Goal: Task Accomplishment & Management: Use online tool/utility

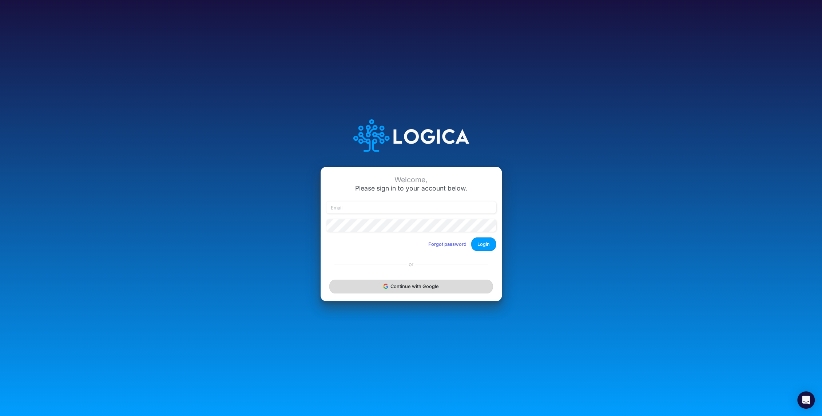
click at [406, 283] on button "Continue with Google" at bounding box center [410, 286] width 163 height 13
click at [422, 291] on div "Continue with Google" at bounding box center [411, 286] width 181 height 29
click at [416, 284] on div "Continue with Google" at bounding box center [411, 286] width 181 height 29
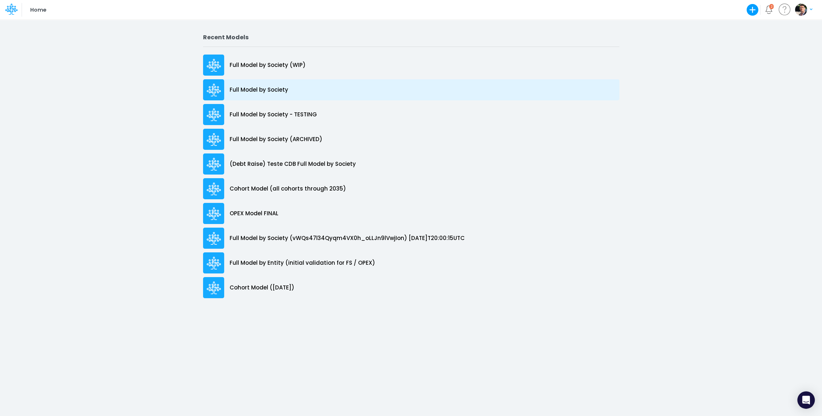
click at [252, 84] on div "Full Model by Society" at bounding box center [411, 89] width 416 height 21
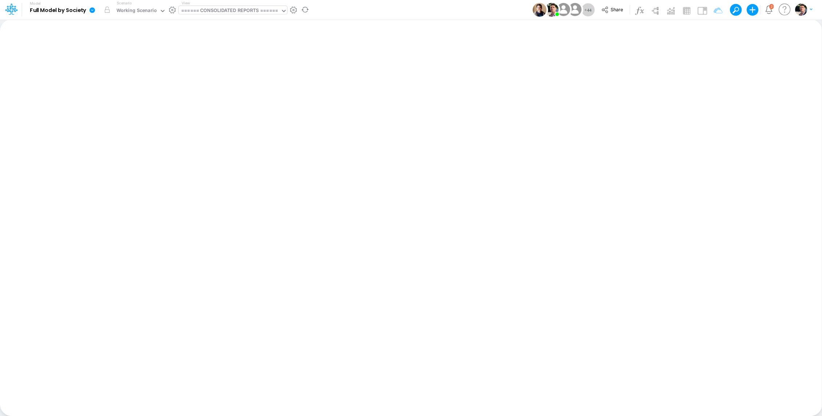
click at [223, 15] on div "====== CONSOLIDATED REPORTS ======" at bounding box center [229, 11] width 97 height 8
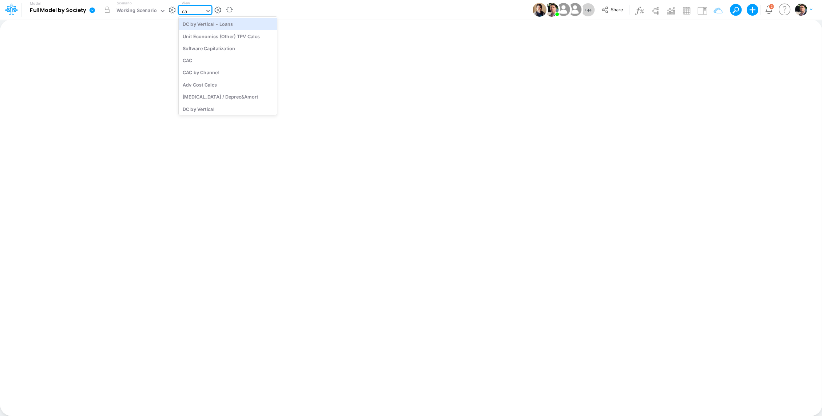
type input "cac"
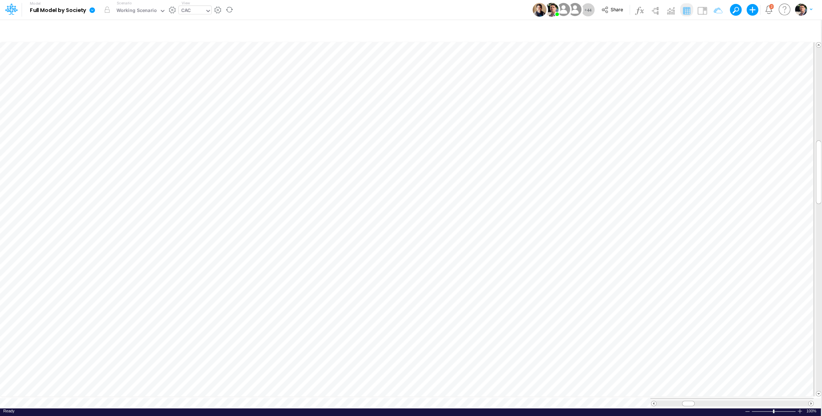
scroll to position [3, 1]
click at [427, 281] on icon "button" at bounding box center [422, 284] width 11 height 8
click at [481, 303] on span "Division (8)" at bounding box center [488, 302] width 67 height 9
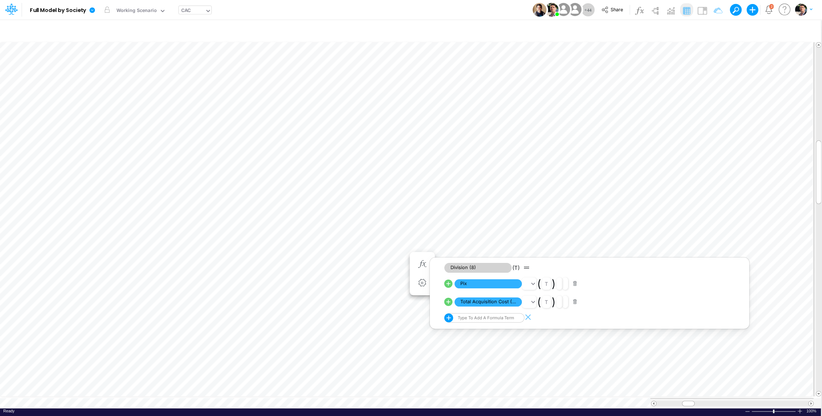
click at [185, 12] on div "CAC" at bounding box center [185, 11] width 9 height 8
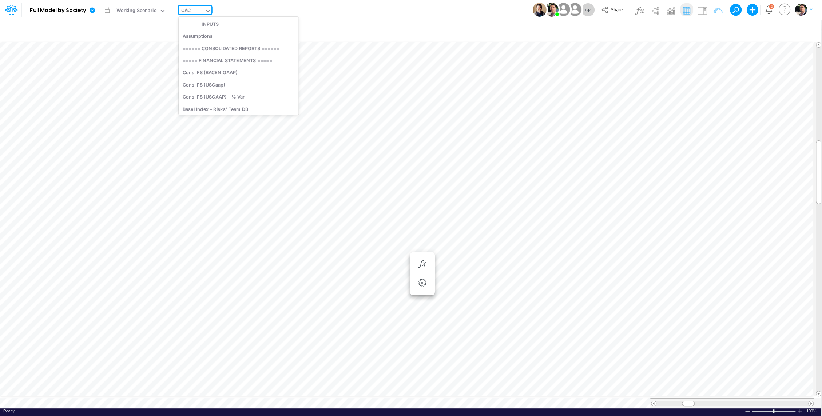
scroll to position [815, 0]
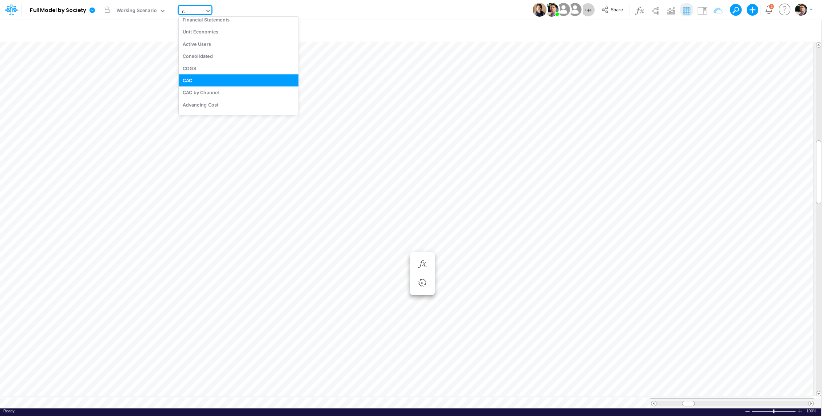
type input "cac"
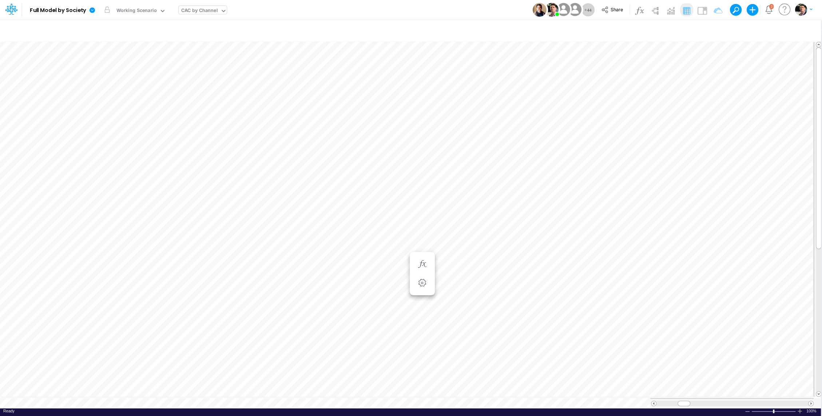
scroll to position [3, 1]
click at [489, 173] on icon "button" at bounding box center [487, 174] width 11 height 8
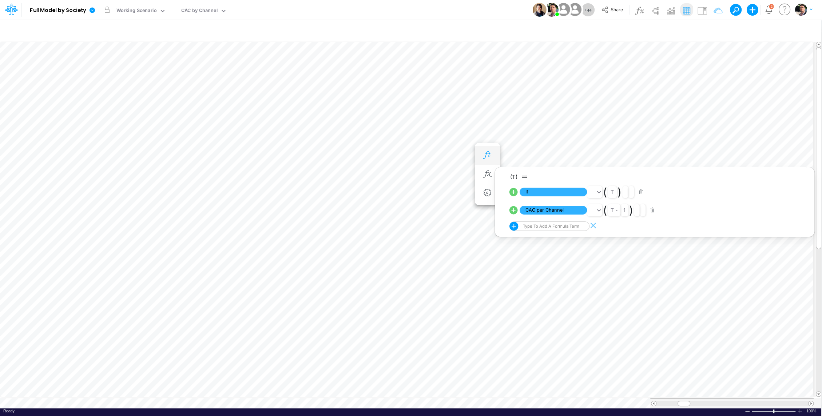
click at [491, 156] on icon "button" at bounding box center [487, 155] width 11 height 8
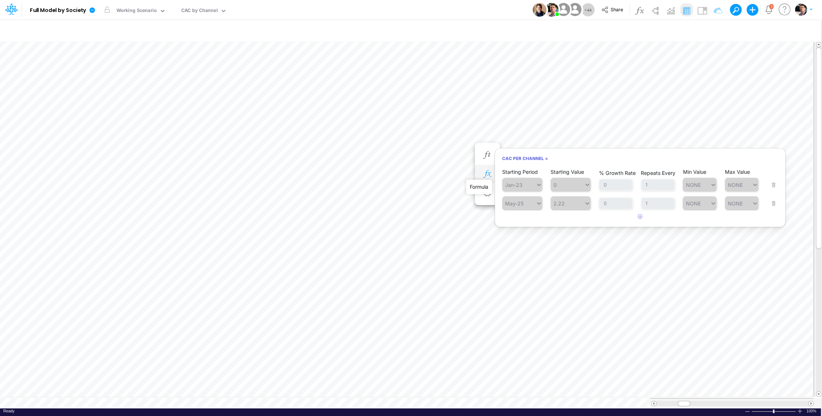
click at [487, 173] on icon "button" at bounding box center [487, 174] width 11 height 8
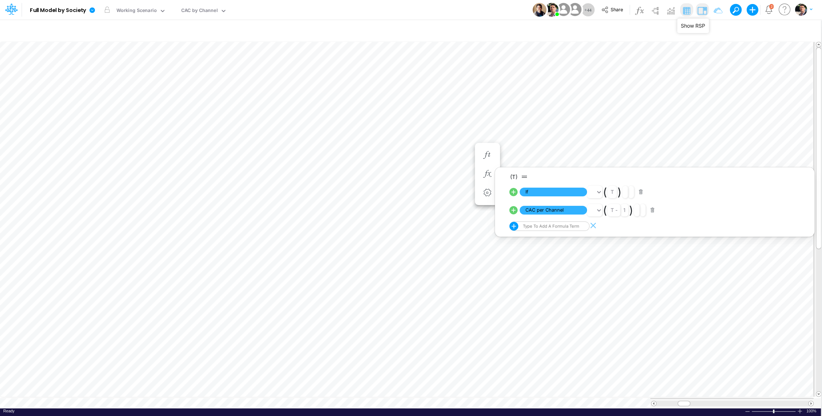
click at [701, 10] on img at bounding box center [702, 11] width 12 height 12
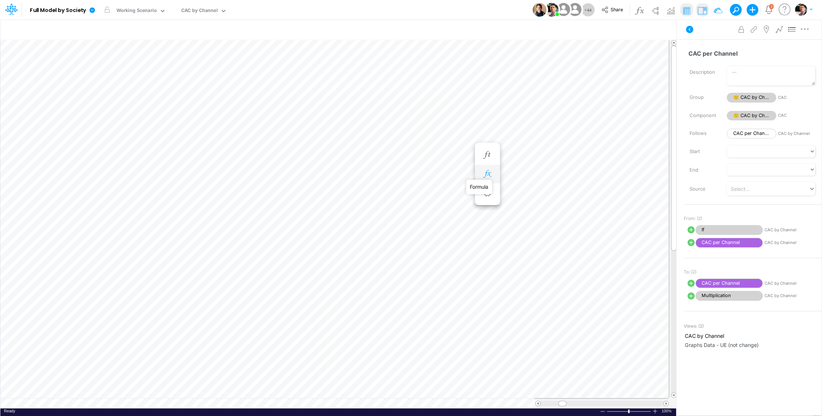
click at [487, 171] on icon "button" at bounding box center [487, 174] width 11 height 8
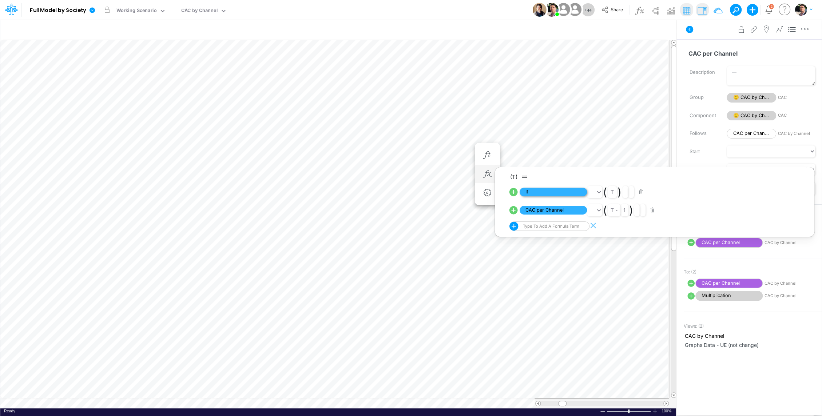
click at [540, 193] on span "If" at bounding box center [553, 192] width 67 height 9
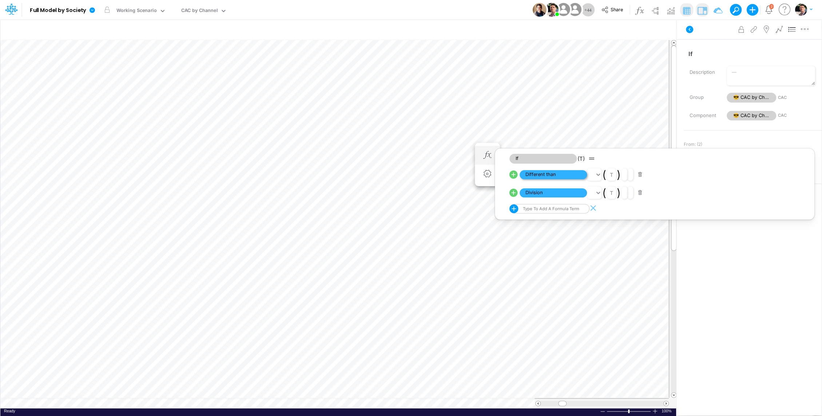
click at [557, 175] on span "Different than" at bounding box center [553, 174] width 67 height 9
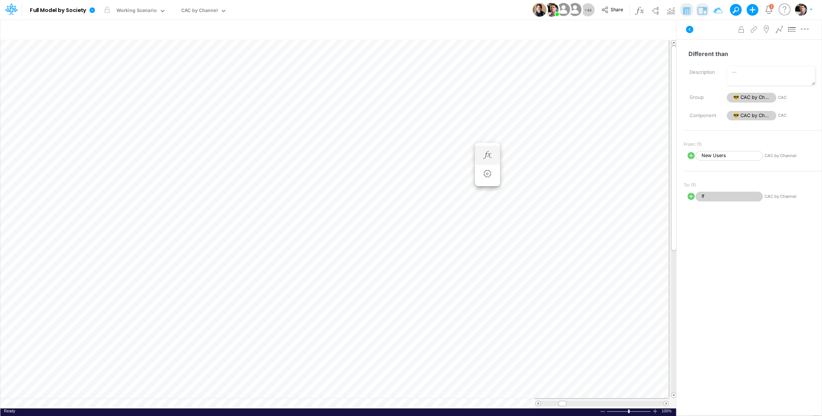
scroll to position [3, 1]
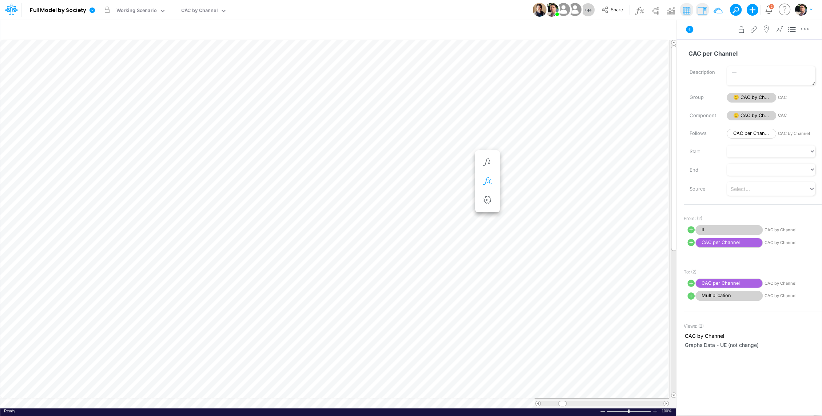
click at [489, 180] on icon "button" at bounding box center [487, 182] width 11 height 8
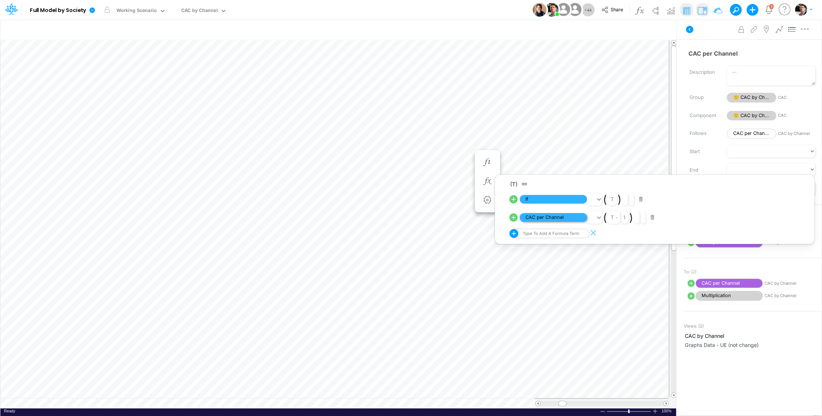
click at [546, 217] on span "CAC per Channel" at bounding box center [553, 217] width 67 height 9
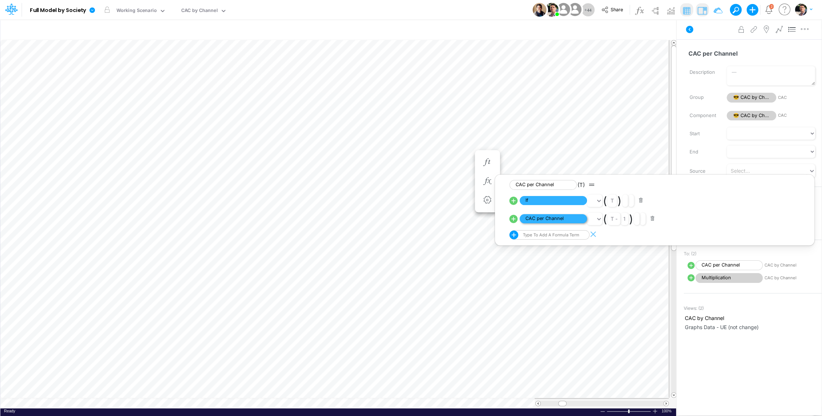
click at [546, 217] on span "CAC per Channel" at bounding box center [553, 218] width 67 height 9
click at [559, 221] on span "CAC per Channel" at bounding box center [553, 218] width 67 height 9
click at [555, 221] on span "CAC per Channel" at bounding box center [553, 218] width 67 height 9
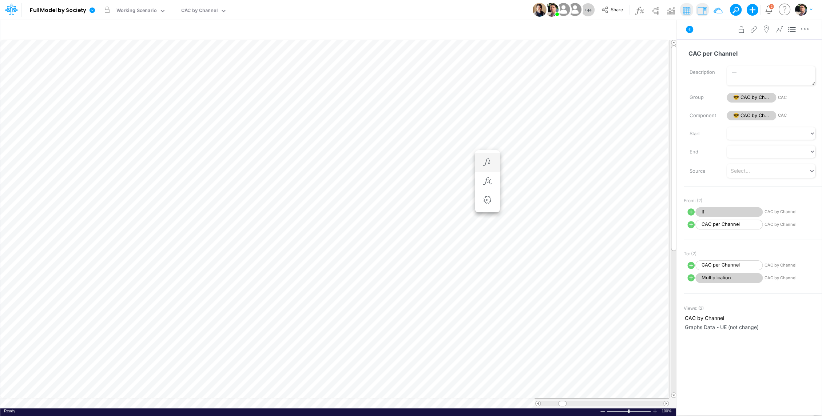
scroll to position [3, 1]
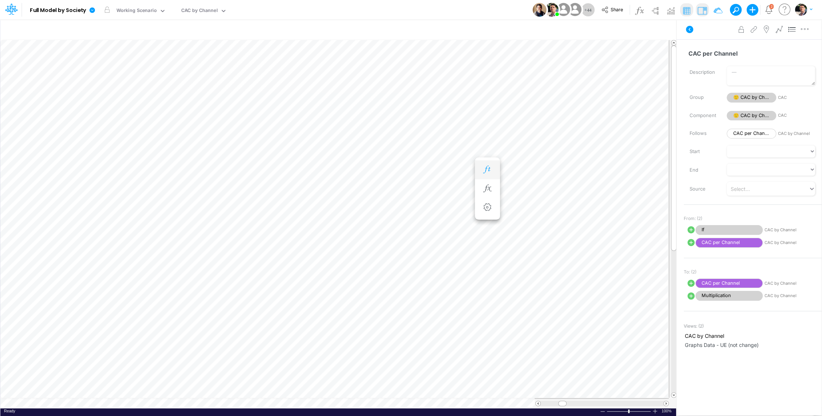
click at [486, 169] on icon "button" at bounding box center [487, 170] width 11 height 8
click at [487, 163] on icon "button" at bounding box center [487, 163] width 11 height 8
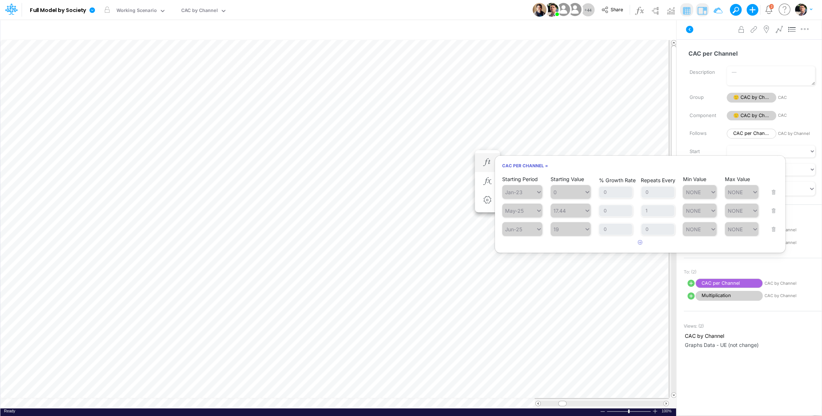
click at [774, 192] on div "Starting Period Jan-23 Starting Value 0 % Growth Rate 0 Repeats Every 0 Min Val…" at bounding box center [640, 187] width 276 height 23
click at [775, 232] on div "Starting Period Jun-25 Starting Value 19 % Growth Rate 0 Repeats Every 0 Min Va…" at bounding box center [640, 224] width 276 height 23
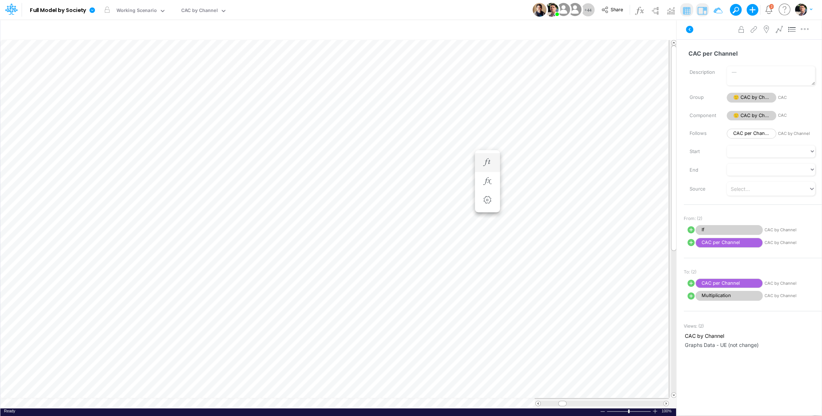
scroll to position [3, 1]
click at [400, 189] on button "button" at bounding box center [400, 184] width 13 height 15
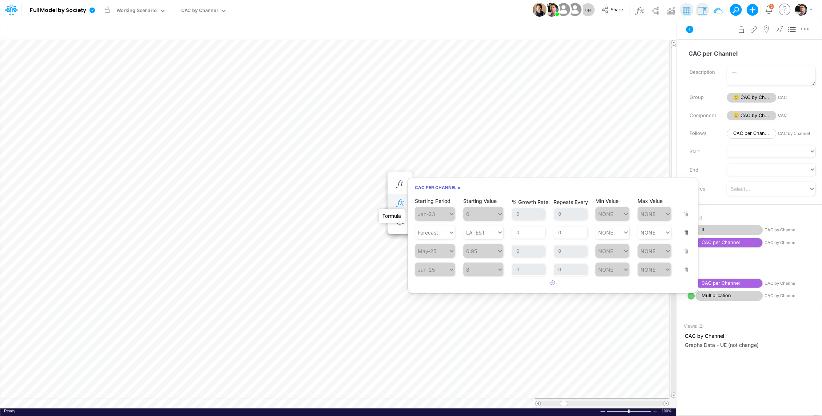
click at [399, 201] on icon "button" at bounding box center [400, 203] width 11 height 8
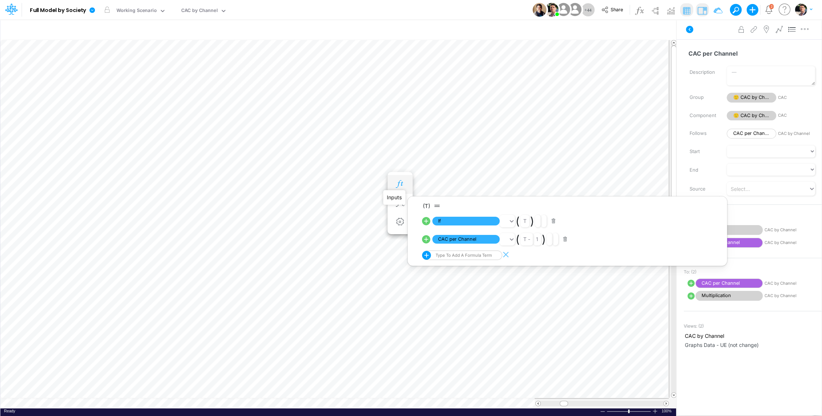
click at [400, 186] on icon "button" at bounding box center [400, 185] width 11 height 8
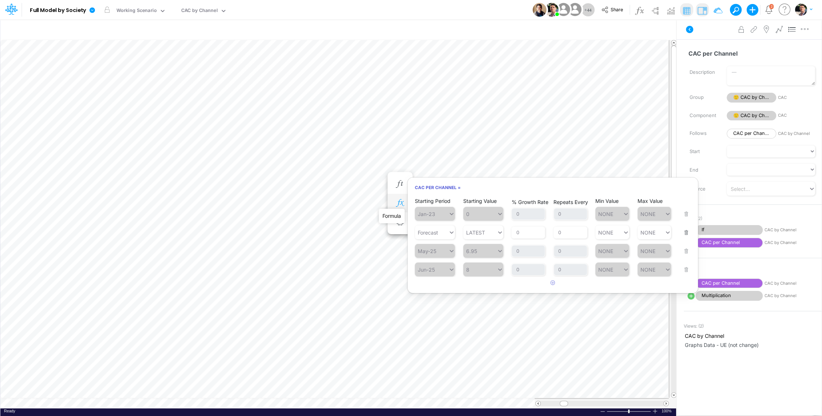
click at [398, 202] on icon "button" at bounding box center [400, 203] width 11 height 8
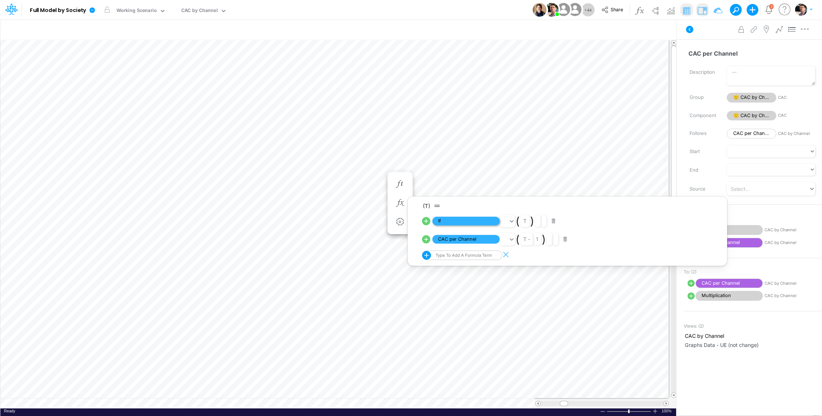
click at [470, 220] on span "If" at bounding box center [465, 221] width 67 height 9
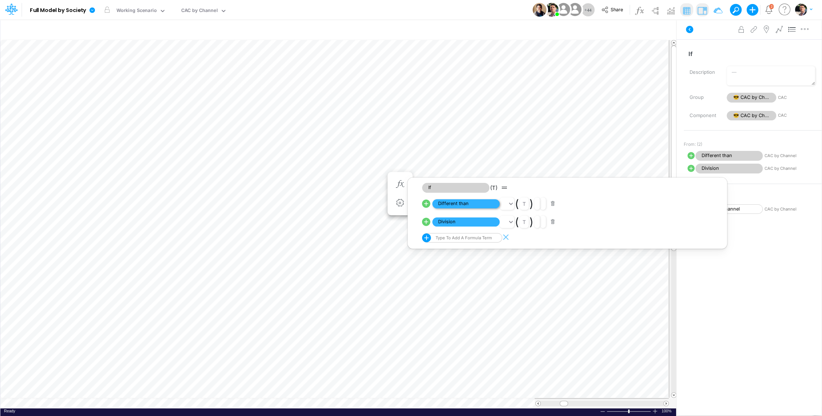
click at [465, 207] on span "Different than" at bounding box center [465, 203] width 67 height 9
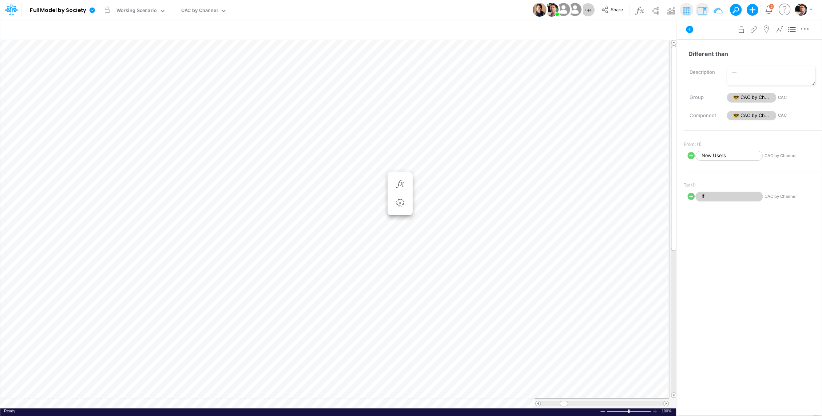
scroll to position [3, 1]
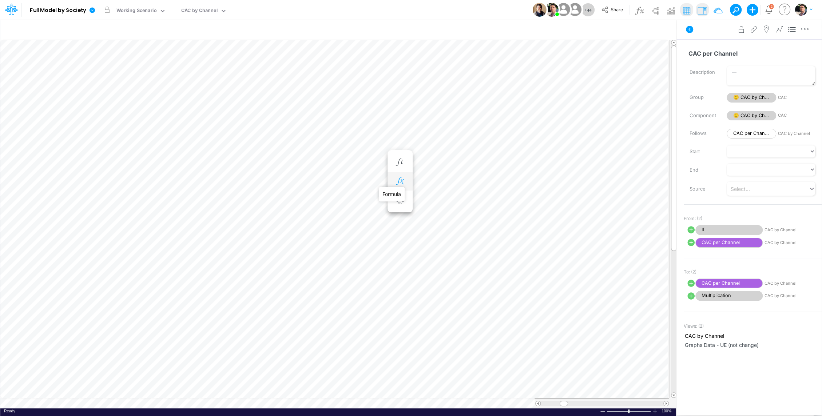
click at [404, 180] on icon "button" at bounding box center [400, 182] width 11 height 8
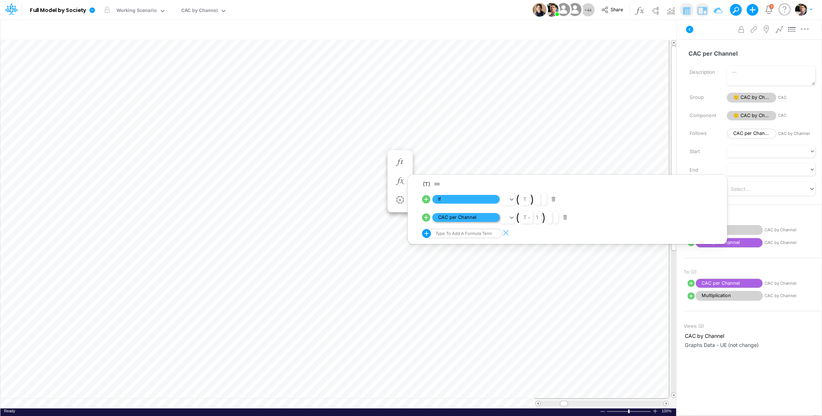
click at [468, 217] on span "CAC per Channel" at bounding box center [465, 217] width 67 height 9
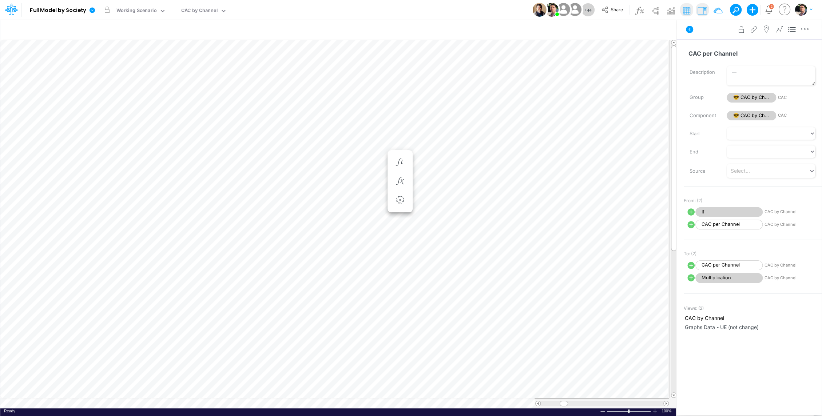
scroll to position [3, 1]
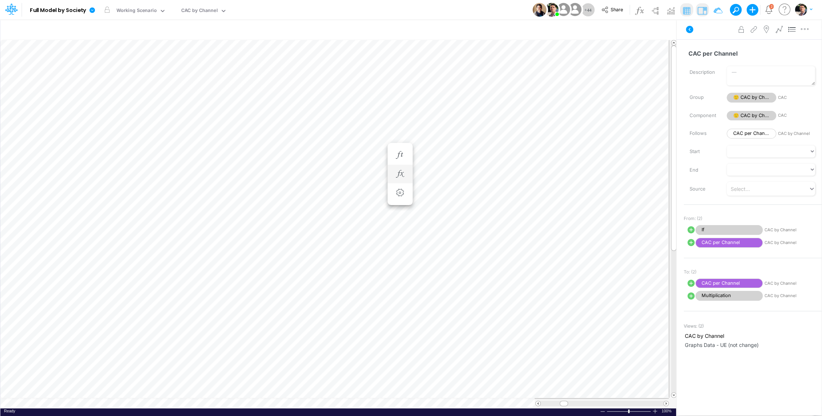
click at [408, 175] on li at bounding box center [400, 174] width 25 height 19
click at [400, 177] on icon "button" at bounding box center [400, 174] width 11 height 8
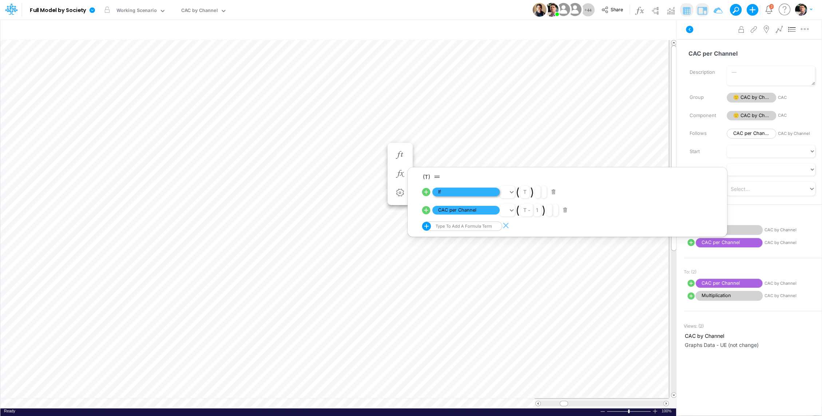
click at [462, 190] on span "If" at bounding box center [465, 192] width 67 height 9
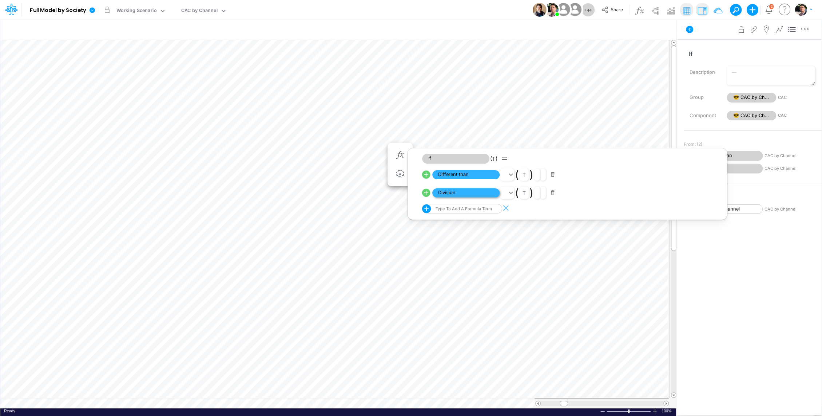
click at [462, 191] on span "Division" at bounding box center [465, 193] width 67 height 9
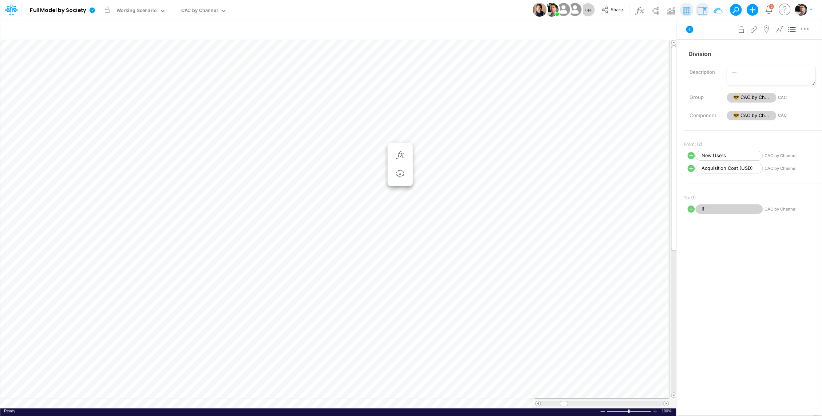
scroll to position [3, 1]
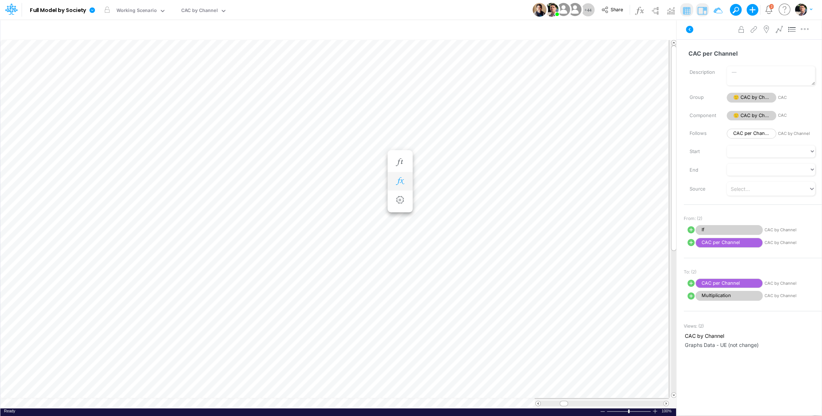
click at [403, 176] on button "button" at bounding box center [400, 181] width 13 height 15
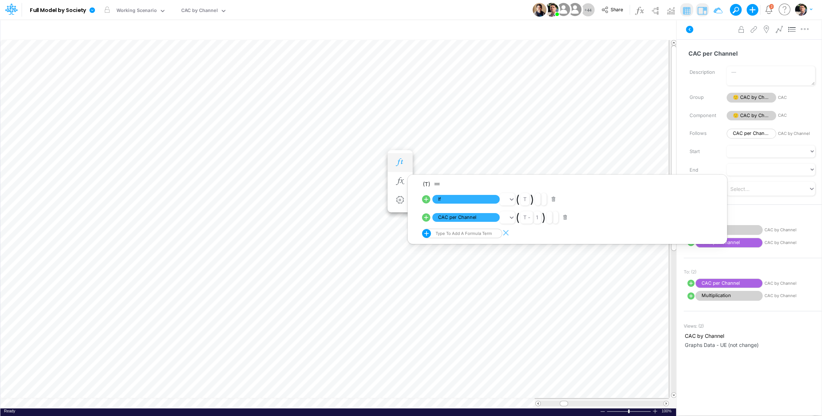
click at [404, 165] on icon "button" at bounding box center [400, 163] width 11 height 8
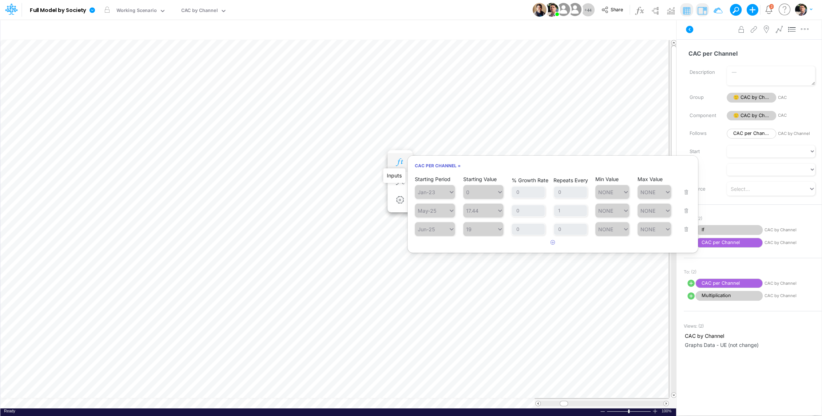
click at [404, 165] on icon "button" at bounding box center [400, 163] width 11 height 8
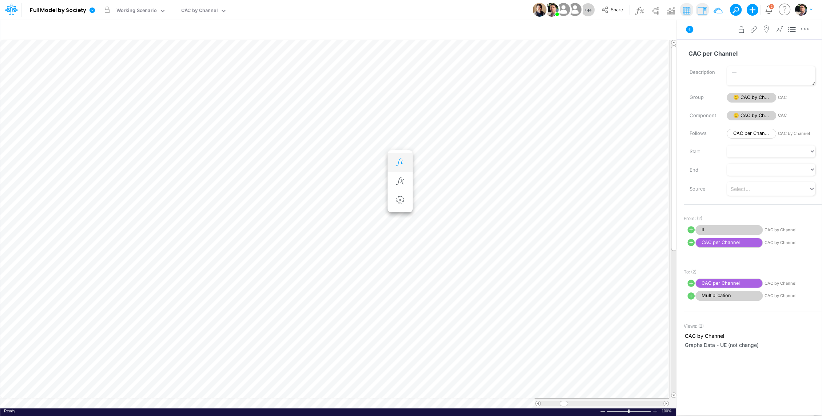
scroll to position [3, 1]
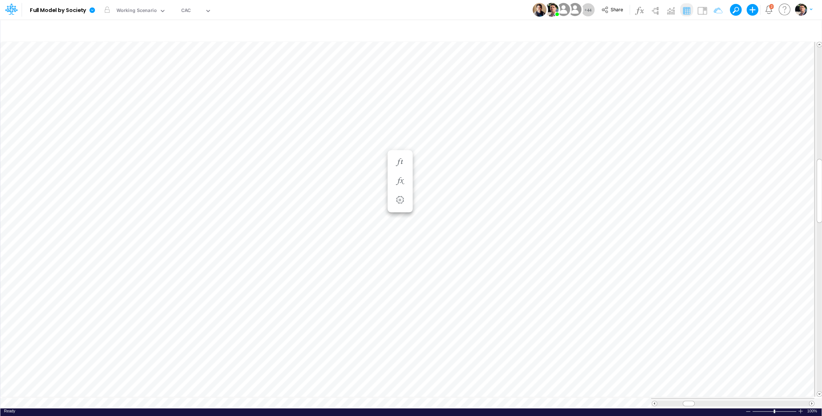
scroll to position [3, 1]
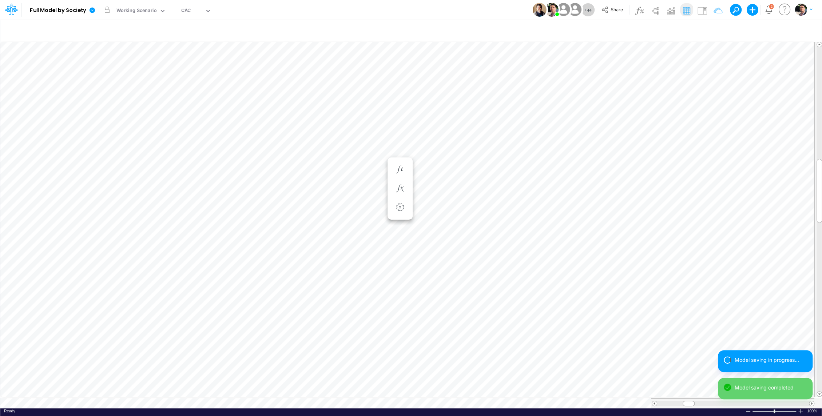
scroll to position [3, 1]
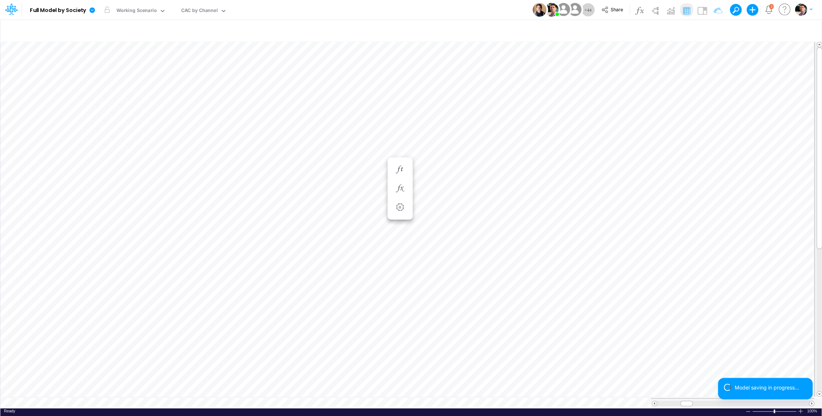
scroll to position [3, 1]
click at [801, 409] on div at bounding box center [801, 411] width 6 height 5
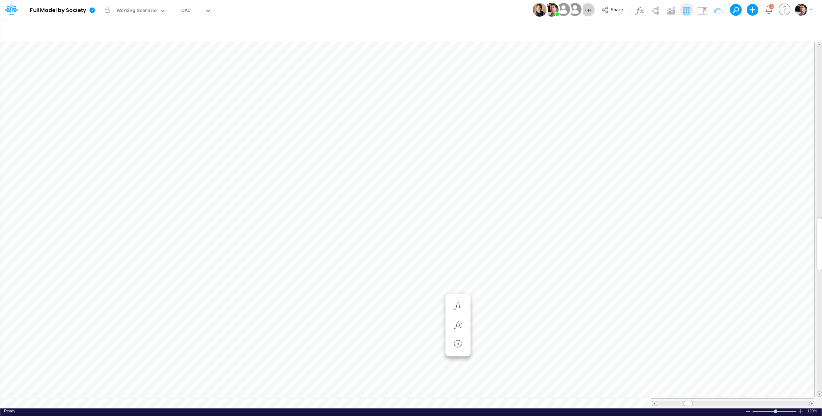
scroll to position [3, 1]
click at [458, 176] on icon "button" at bounding box center [457, 177] width 11 height 8
click at [521, 199] on span "PIX" at bounding box center [523, 196] width 67 height 9
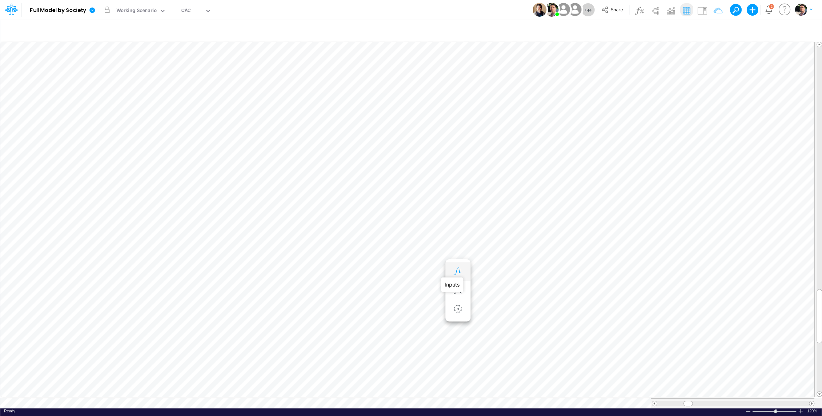
click at [455, 273] on icon "button" at bounding box center [457, 272] width 11 height 8
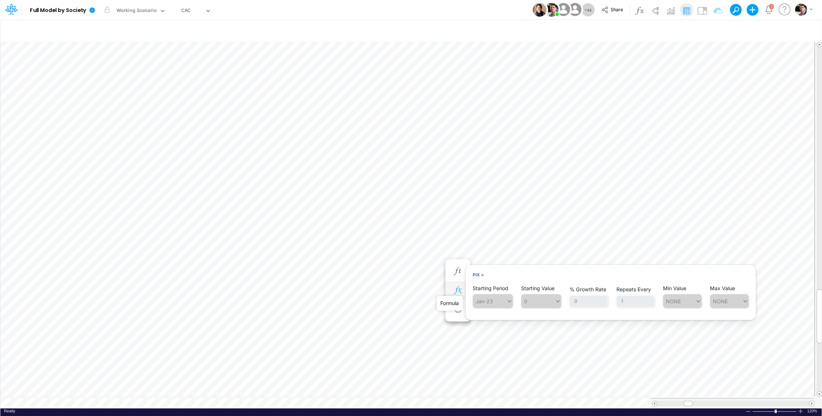
click at [458, 291] on icon "button" at bounding box center [457, 291] width 11 height 8
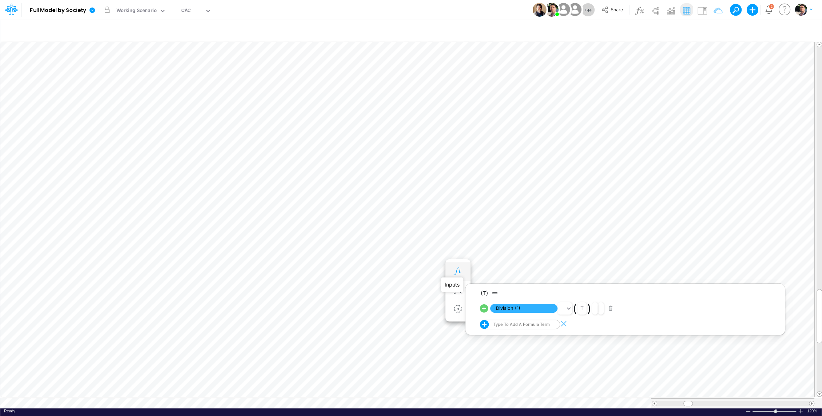
click at [457, 272] on icon "button" at bounding box center [457, 272] width 11 height 8
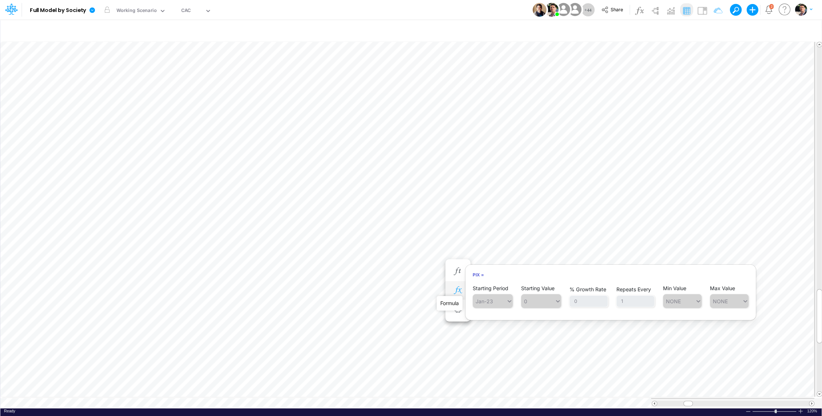
click at [457, 290] on icon "button" at bounding box center [457, 291] width 11 height 8
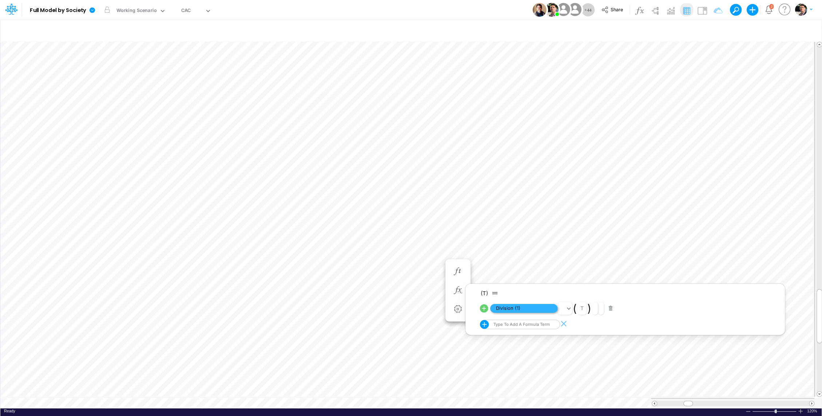
click at [522, 309] on span "Division (1)" at bounding box center [523, 308] width 67 height 9
click at [525, 293] on span "PIX" at bounding box center [523, 291] width 67 height 9
click at [459, 188] on button "button" at bounding box center [457, 184] width 13 height 15
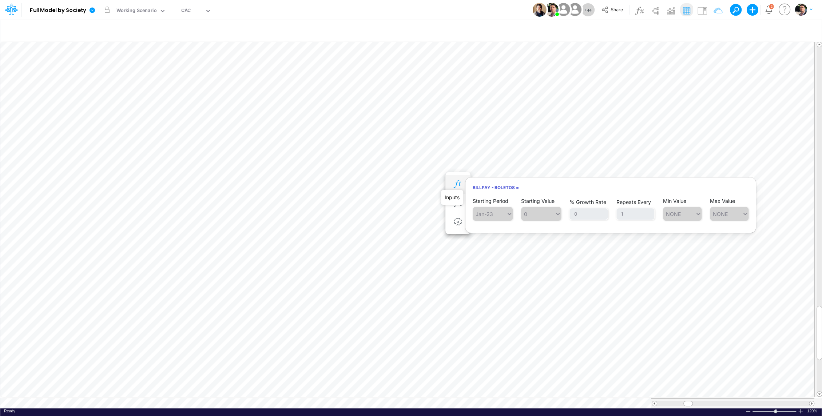
click at [457, 186] on icon "button" at bounding box center [457, 185] width 11 height 8
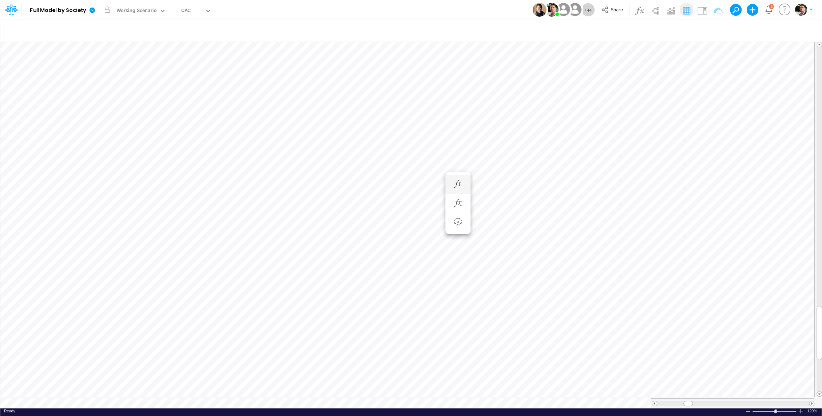
scroll to position [3, 1]
click at [459, 198] on button "button" at bounding box center [457, 193] width 13 height 15
click at [453, 132] on icon "button" at bounding box center [457, 132] width 11 height 8
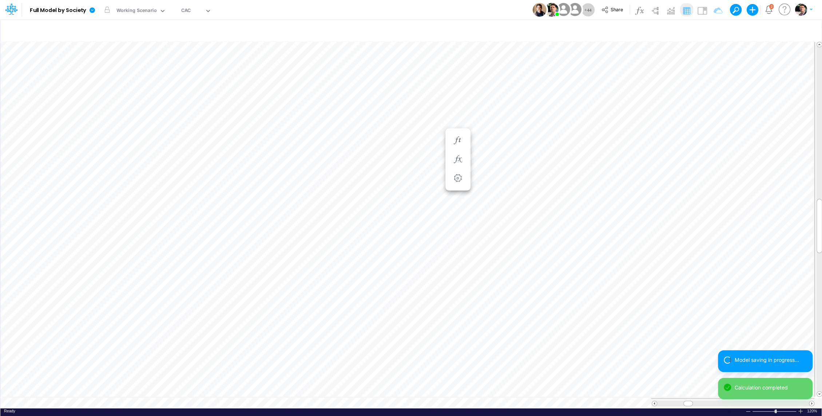
scroll to position [3, 1]
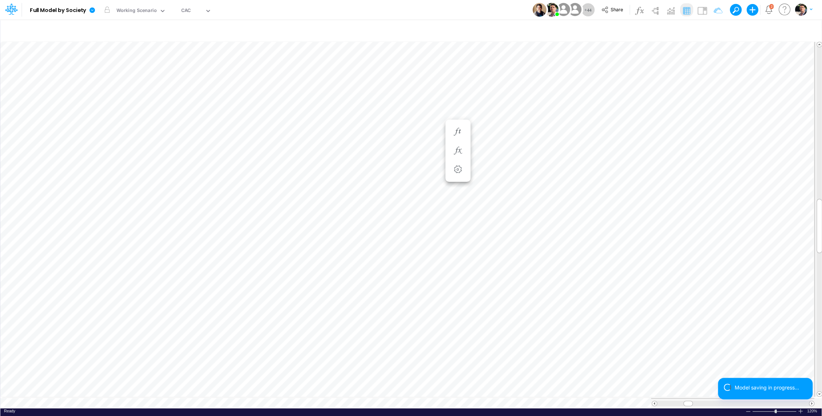
scroll to position [3, 1]
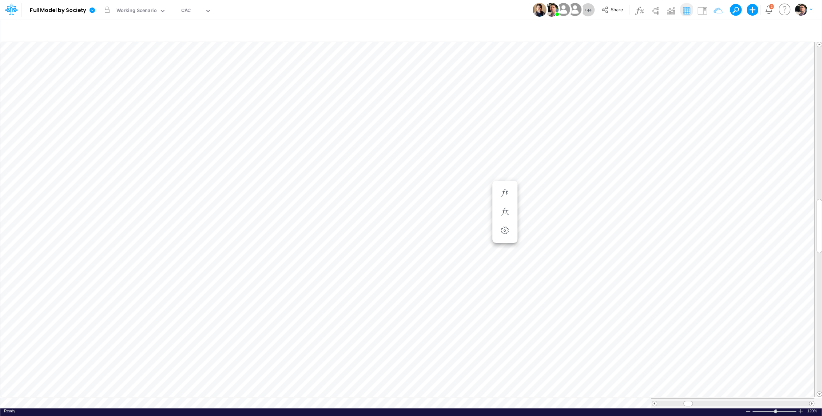
scroll to position [3, 1]
click at [459, 146] on button "button" at bounding box center [457, 151] width 13 height 15
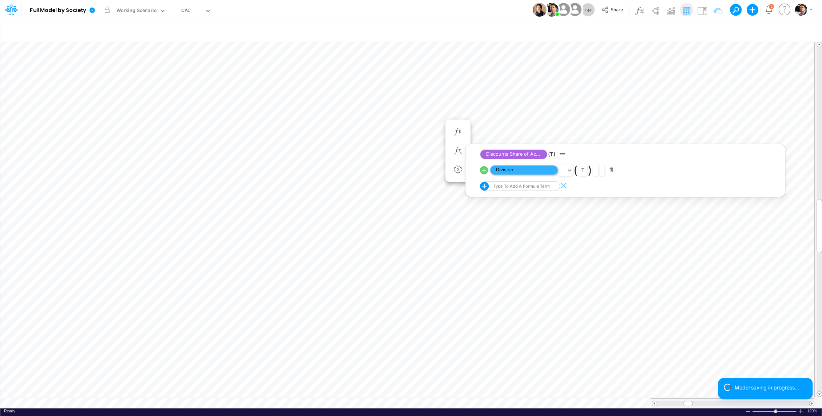
click at [530, 167] on span "Division" at bounding box center [523, 170] width 67 height 9
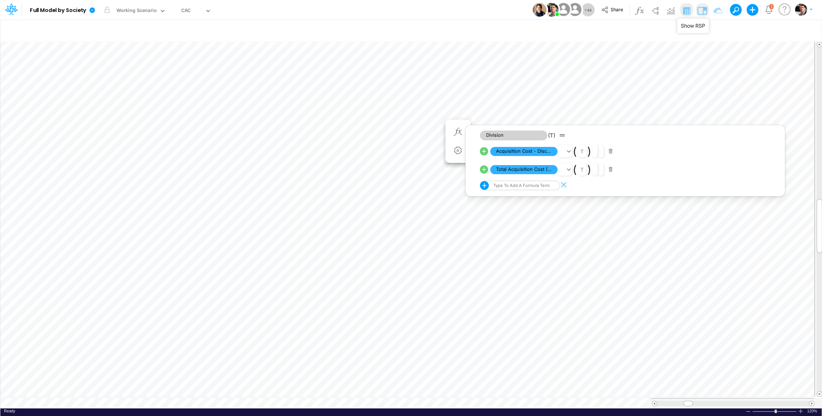
click at [704, 11] on img at bounding box center [702, 11] width 12 height 12
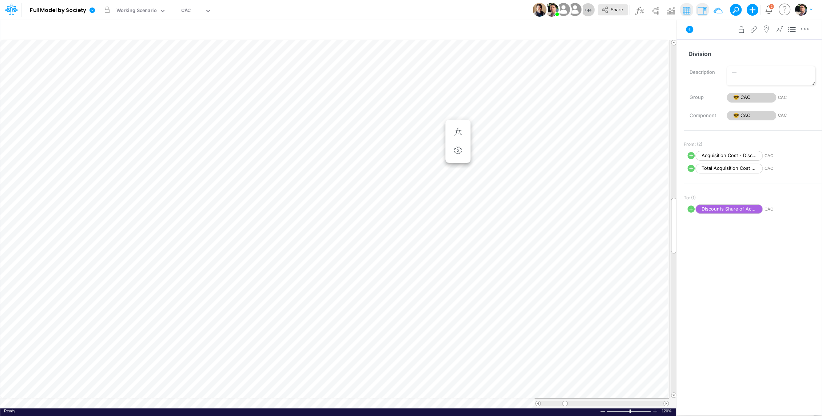
scroll to position [3, 1]
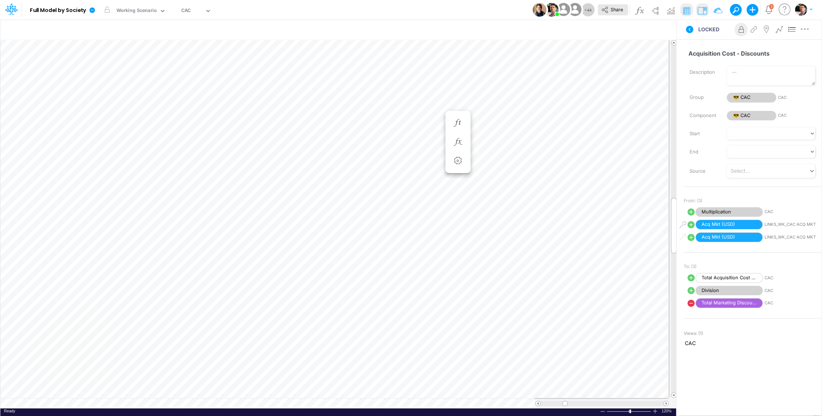
scroll to position [3, 1]
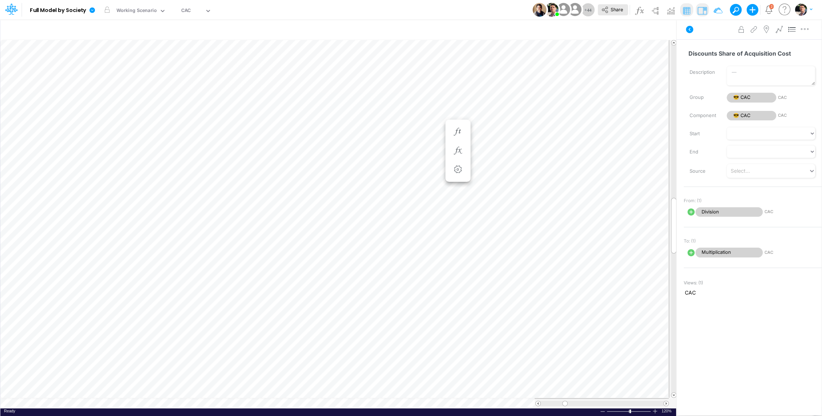
scroll to position [3, 1]
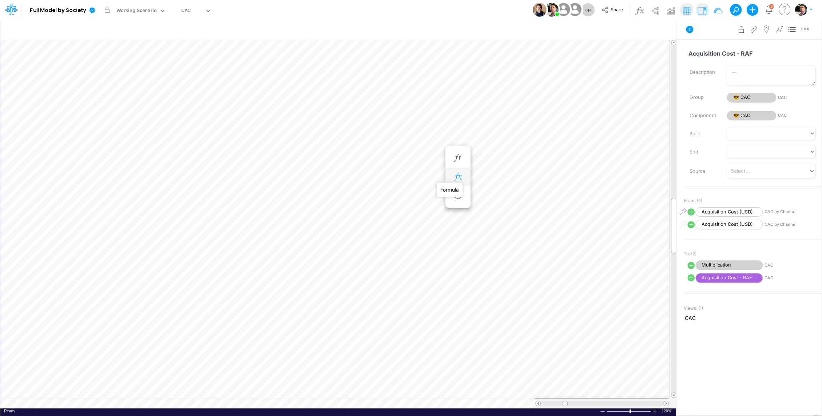
click at [457, 178] on icon "button" at bounding box center [457, 177] width 11 height 8
click at [525, 198] on span "Acquisition Cost (USD)" at bounding box center [523, 196] width 67 height 9
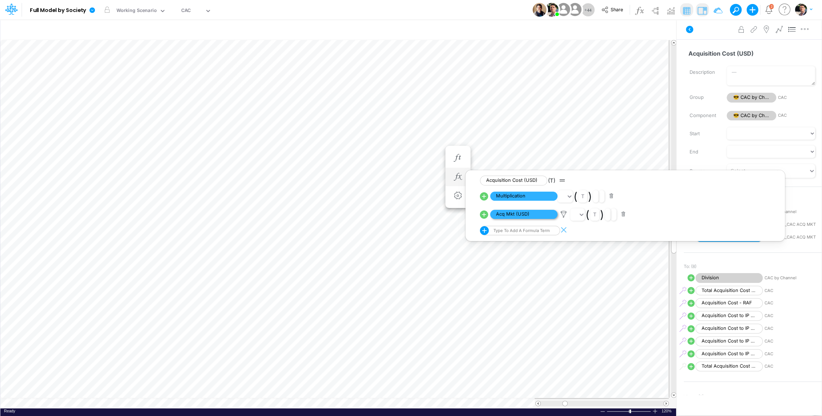
click at [531, 216] on span "Acq Mkt (USD)" at bounding box center [523, 214] width 67 height 9
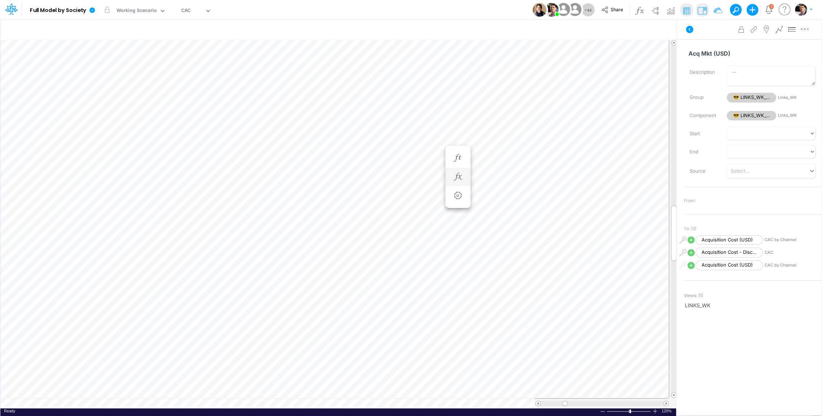
scroll to position [3, 1]
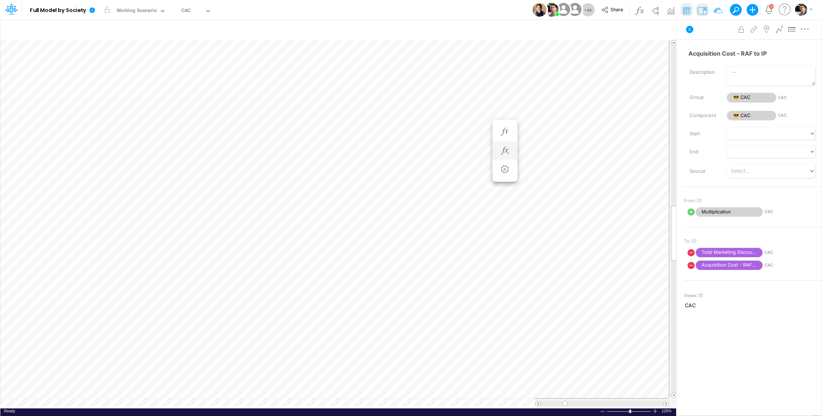
scroll to position [3, 1]
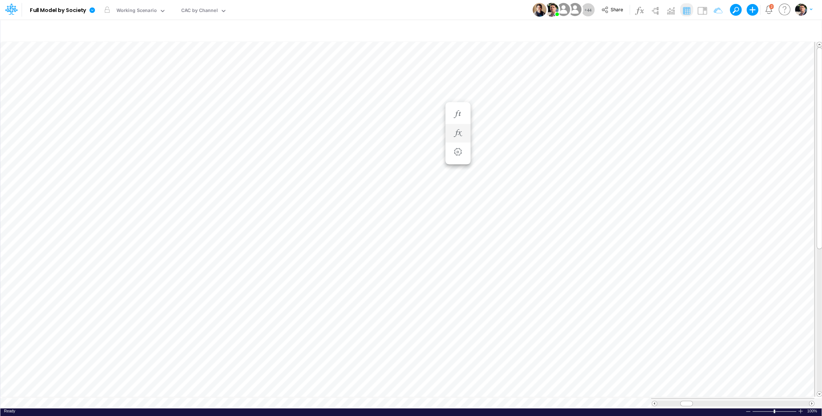
scroll to position [3, 1]
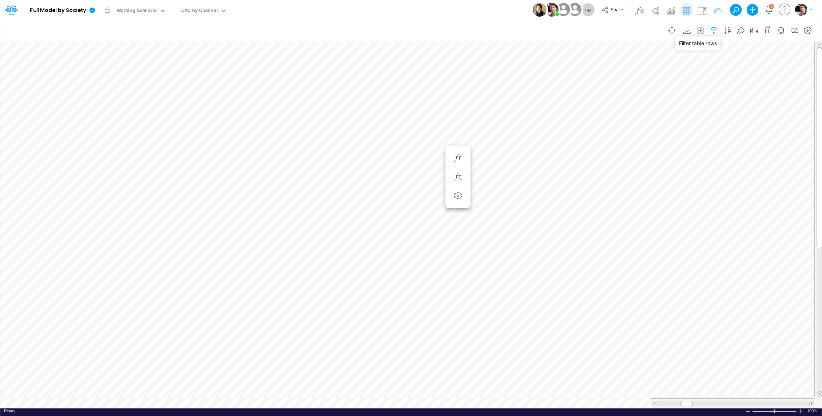
click at [718, 31] on icon "button" at bounding box center [714, 31] width 11 height 8
click at [716, 29] on icon "button" at bounding box center [714, 31] width 11 height 8
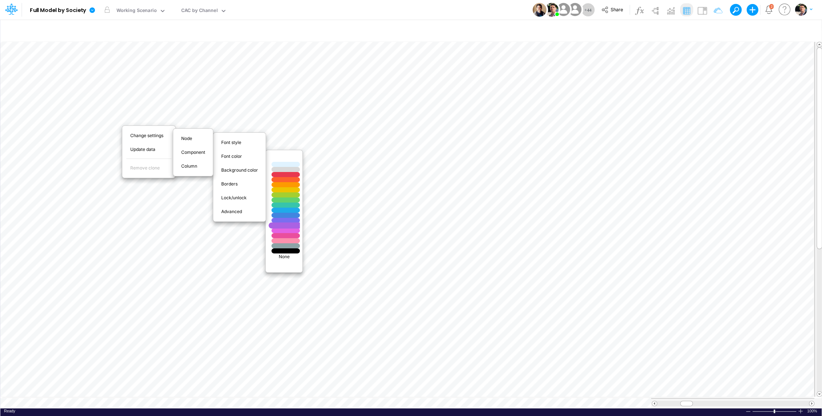
click at [286, 224] on div at bounding box center [286, 225] width 34 height 6
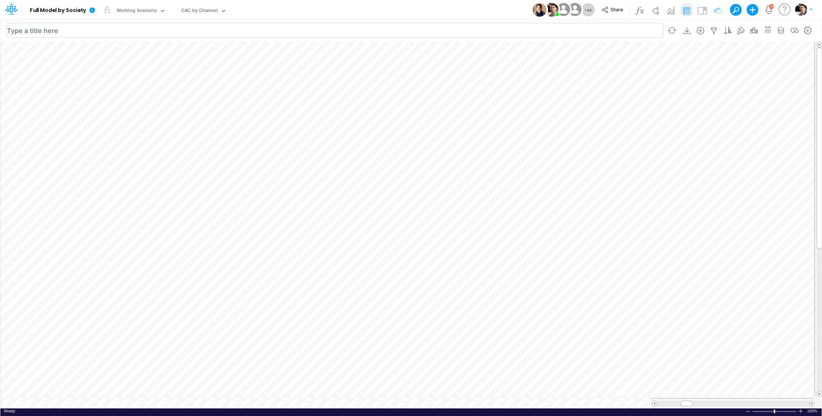
scroll to position [3, 1]
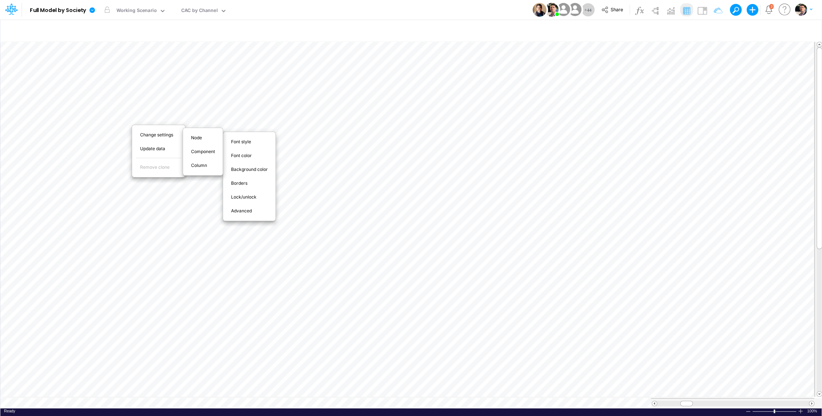
click at [246, 211] on span "Advanced" at bounding box center [245, 211] width 29 height 7
select select "field"
select select "Text"
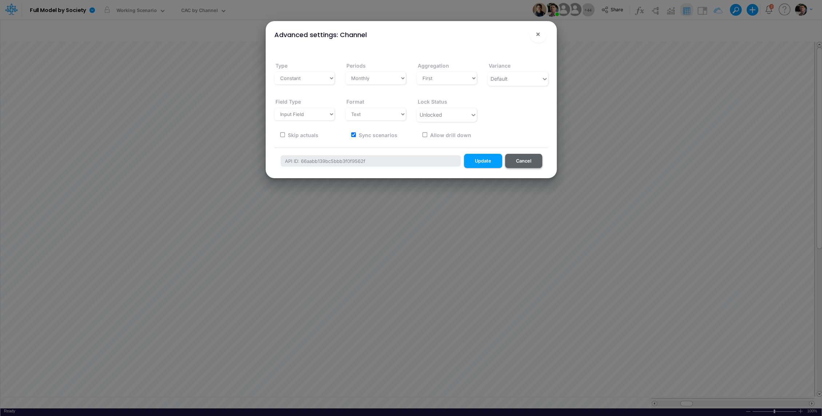
click at [529, 159] on button "Cancel" at bounding box center [523, 161] width 37 height 14
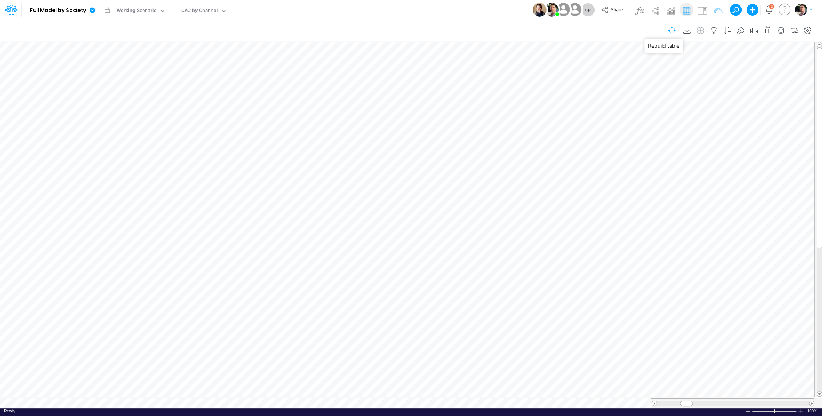
click at [678, 31] on button "button" at bounding box center [672, 30] width 17 height 13
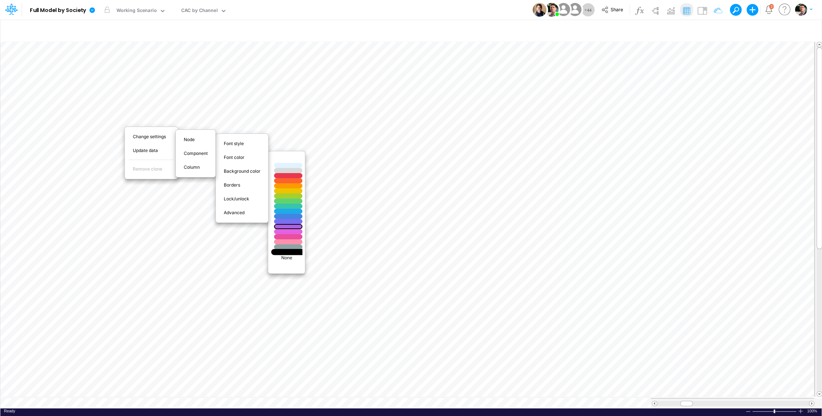
click at [293, 252] on div at bounding box center [288, 252] width 34 height 6
click at [289, 228] on div at bounding box center [284, 229] width 34 height 6
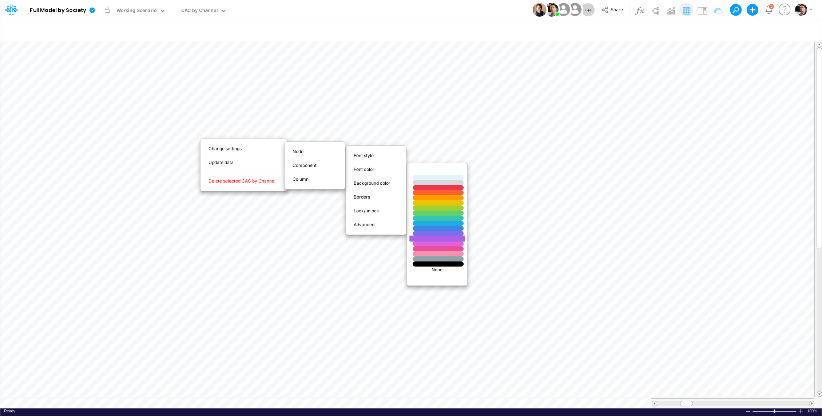
click at [429, 237] on div at bounding box center [439, 239] width 62 height 6
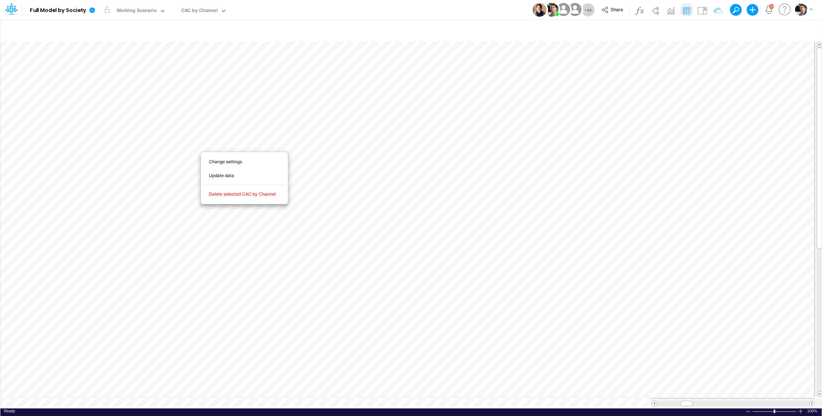
scroll to position [3, 1]
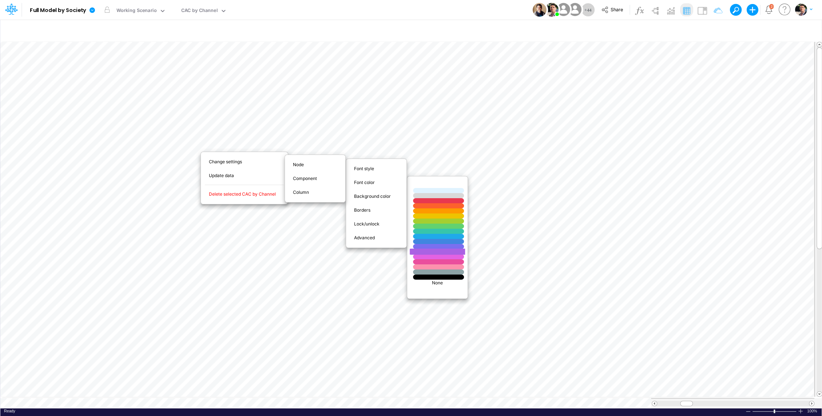
click at [441, 250] on div at bounding box center [439, 252] width 62 height 6
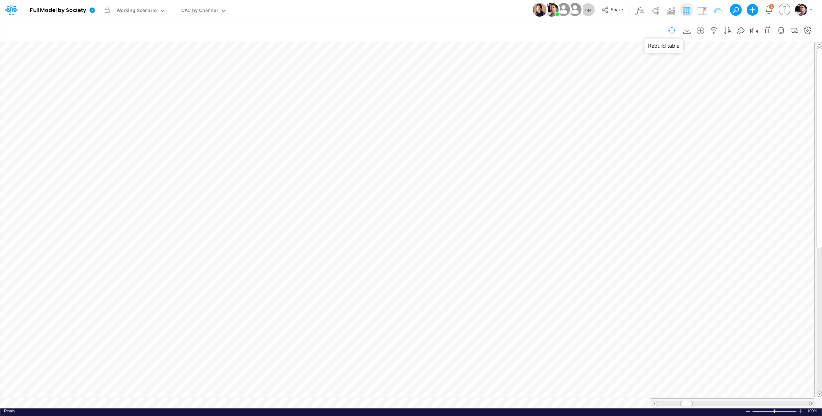
click at [674, 33] on button "button" at bounding box center [672, 30] width 17 height 13
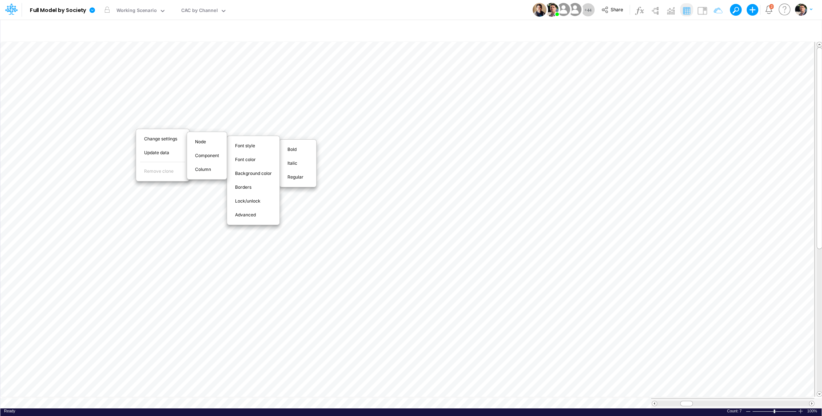
click at [288, 146] on span "Bold" at bounding box center [296, 149] width 17 height 7
click at [298, 179] on span "Regular" at bounding box center [302, 181] width 24 height 7
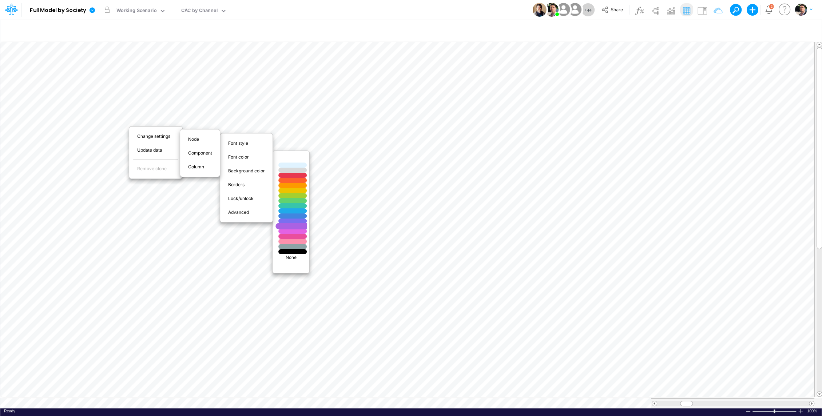
click at [299, 226] on div at bounding box center [293, 226] width 34 height 6
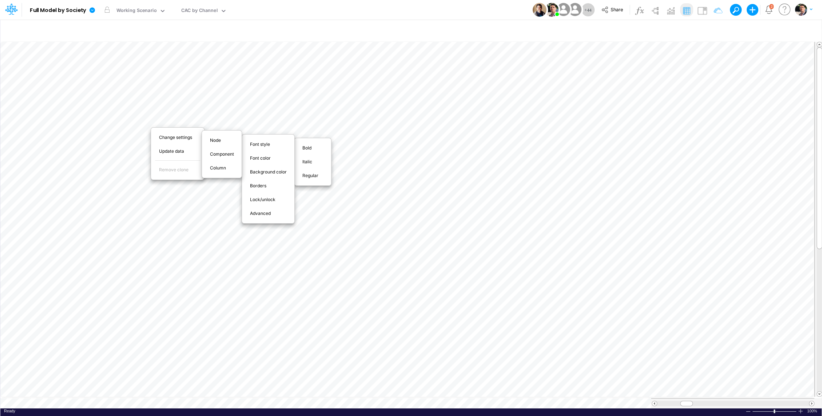
click at [307, 148] on span "Bold" at bounding box center [311, 148] width 17 height 7
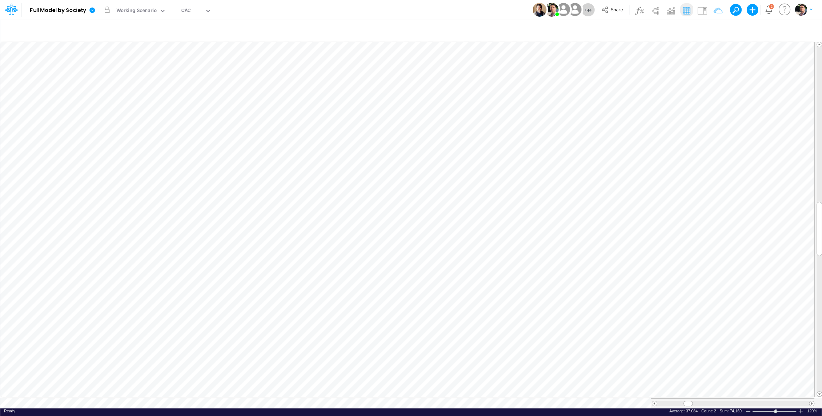
scroll to position [3, 1]
click at [94, 7] on icon at bounding box center [92, 10] width 7 height 7
click at [155, 68] on button "Export" at bounding box center [129, 64] width 78 height 12
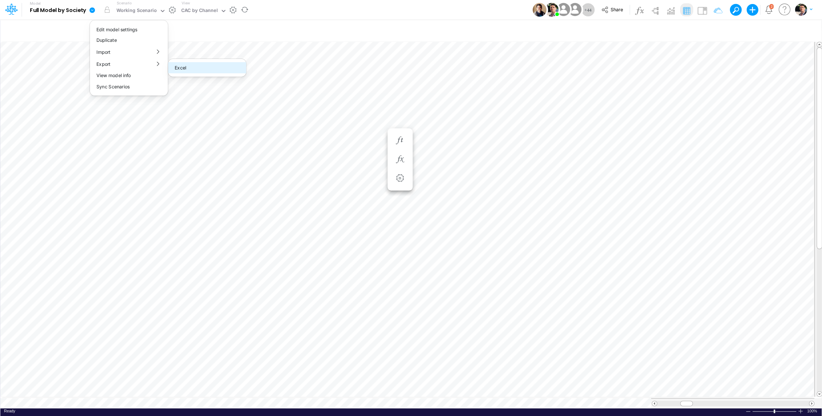
click at [180, 67] on button "Excel" at bounding box center [207, 67] width 78 height 11
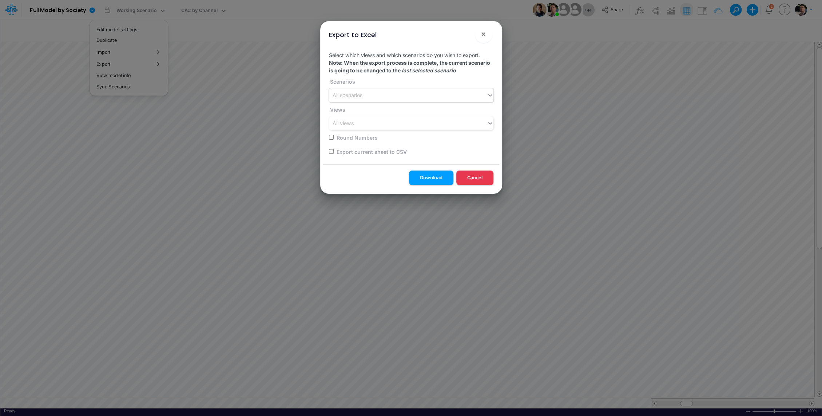
click at [357, 98] on div "All scenarios" at bounding box center [348, 96] width 30 height 8
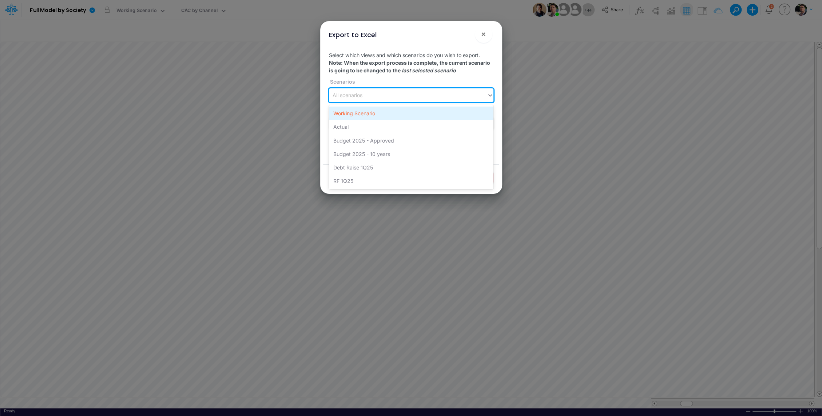
click at [357, 116] on div "Working Scenario" at bounding box center [411, 113] width 165 height 13
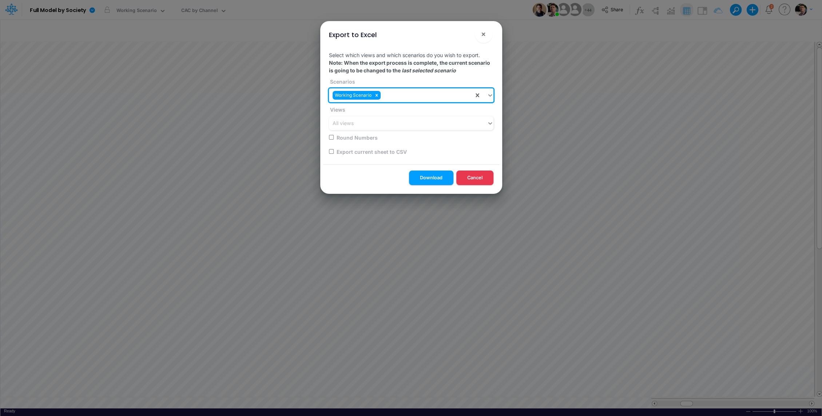
click at [357, 116] on div "Select which views and which scenarios do you wish to export. Note: When the ex…" at bounding box center [411, 105] width 176 height 119
click at [352, 125] on div "All views" at bounding box center [343, 124] width 21 height 8
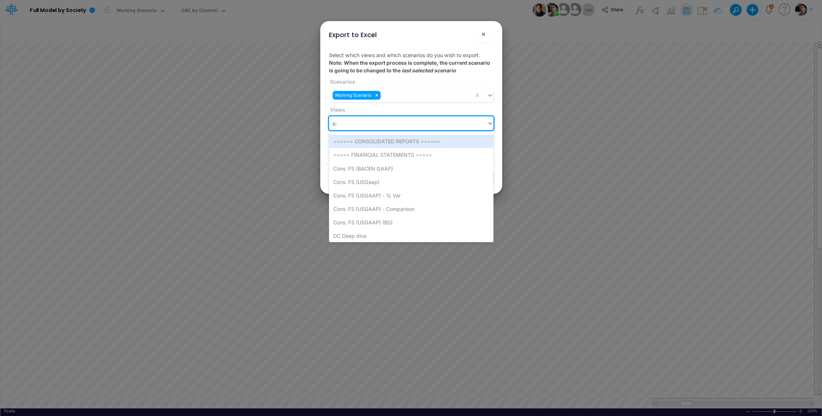
type input "cac"
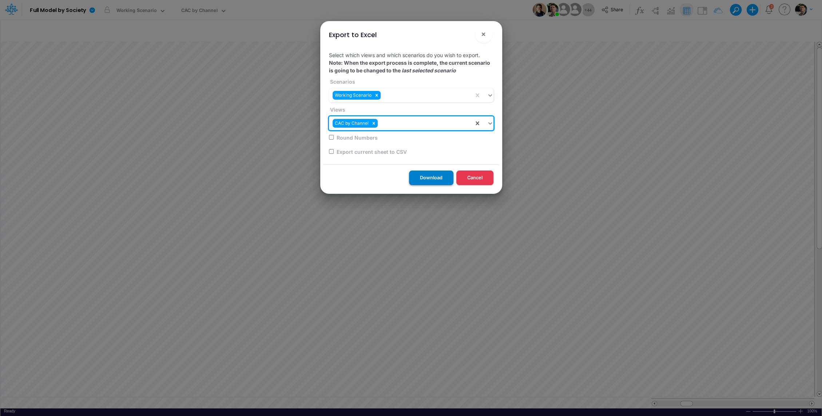
click at [422, 175] on button "Download" at bounding box center [431, 178] width 44 height 14
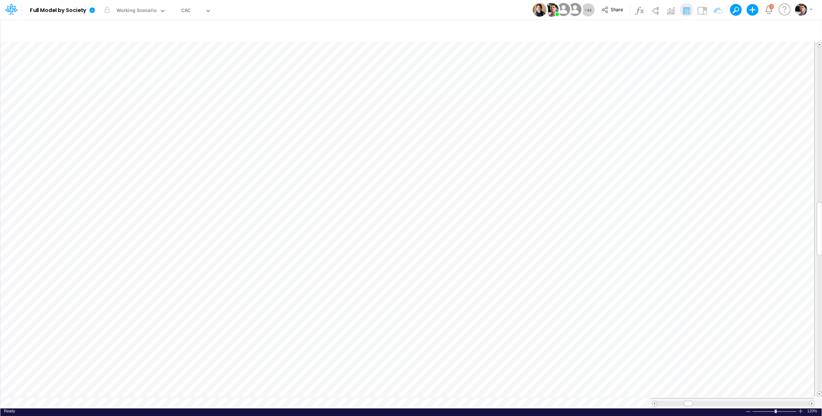
scroll to position [3, 1]
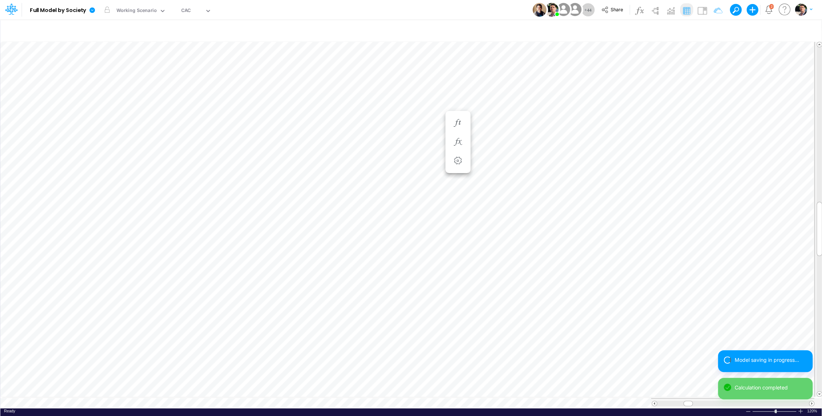
scroll to position [3, 1]
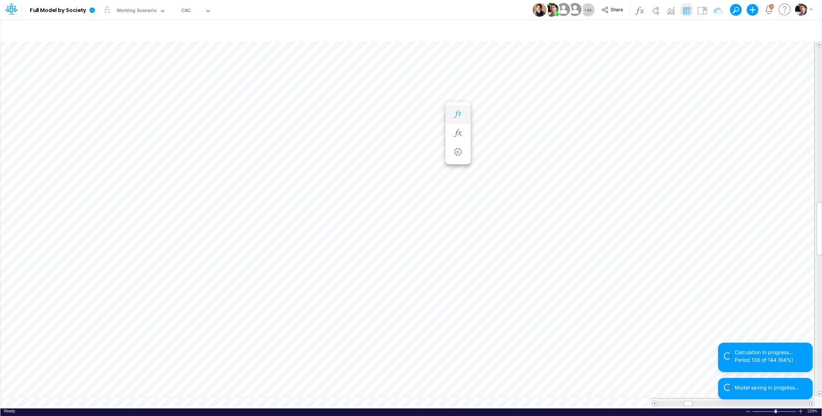
click at [456, 118] on button "button" at bounding box center [457, 114] width 13 height 15
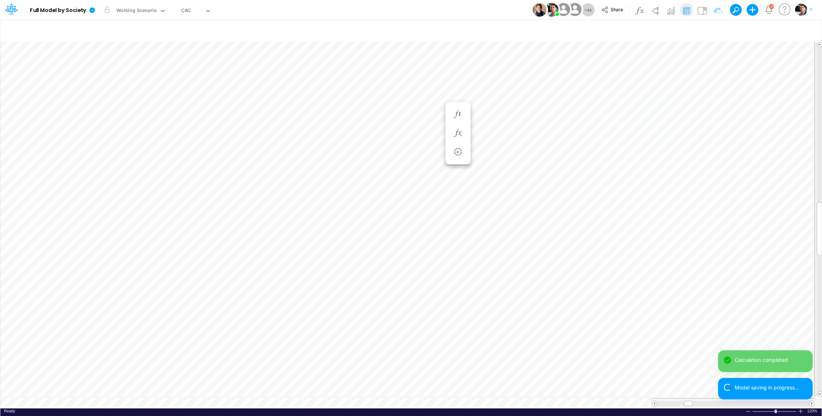
scroll to position [3, 1]
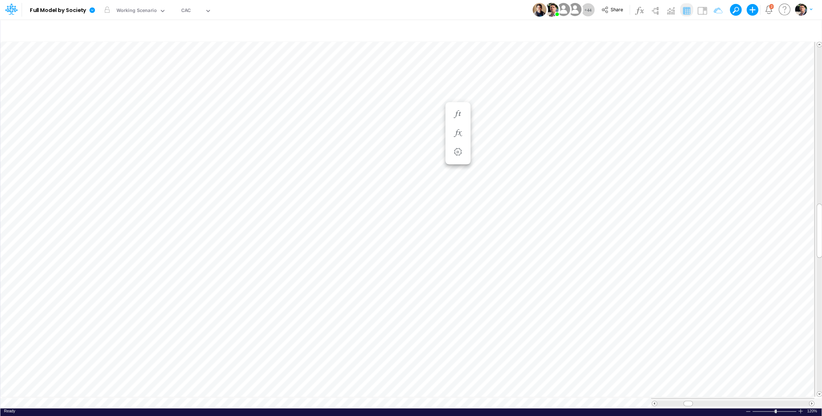
scroll to position [3, 1]
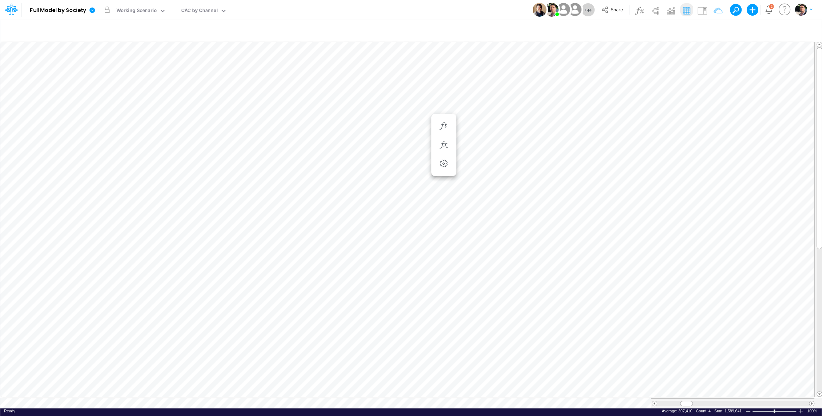
scroll to position [3, 1]
click at [462, 278] on icon "button" at bounding box center [457, 282] width 11 height 8
click at [507, 300] on span "Division (1)" at bounding box center [523, 300] width 67 height 9
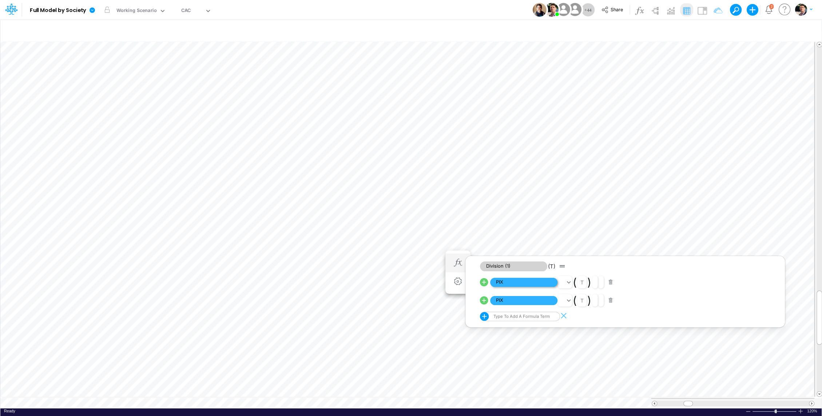
click at [515, 282] on span "PIX" at bounding box center [523, 282] width 67 height 9
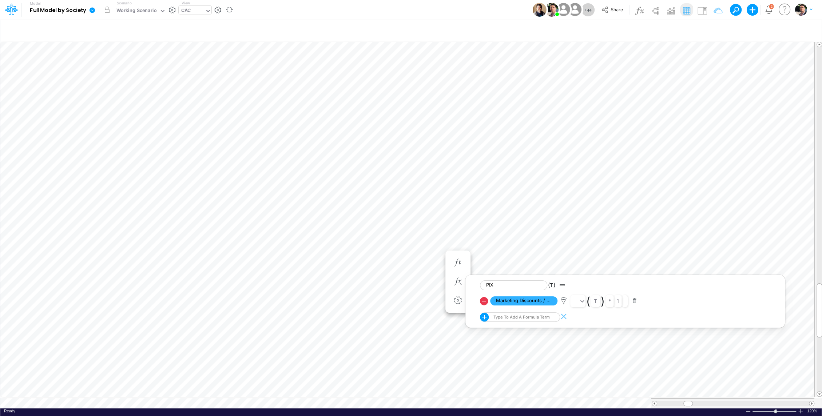
click at [192, 13] on input "text" at bounding box center [192, 11] width 1 height 7
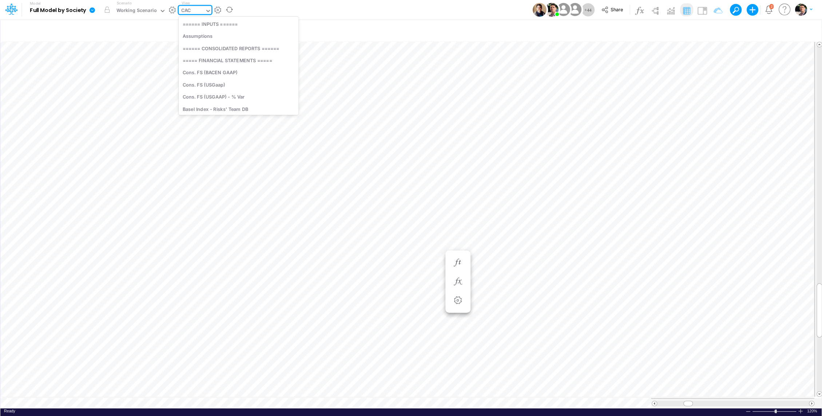
scroll to position [1667, 0]
type input "uni"
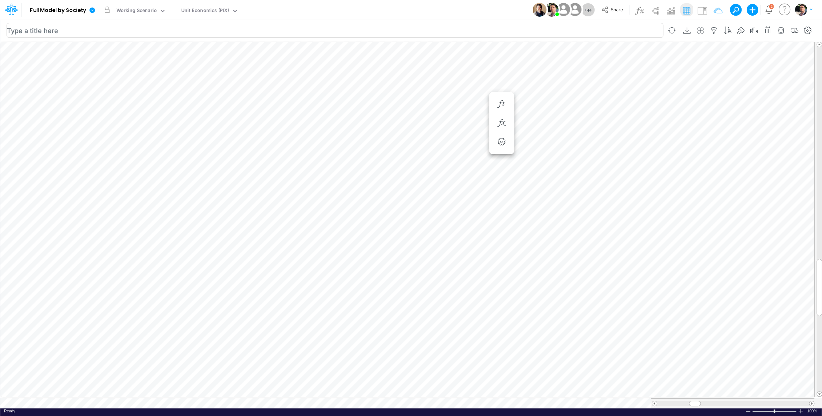
scroll to position [3, 1]
click at [459, 377] on icon "button" at bounding box center [457, 378] width 11 height 8
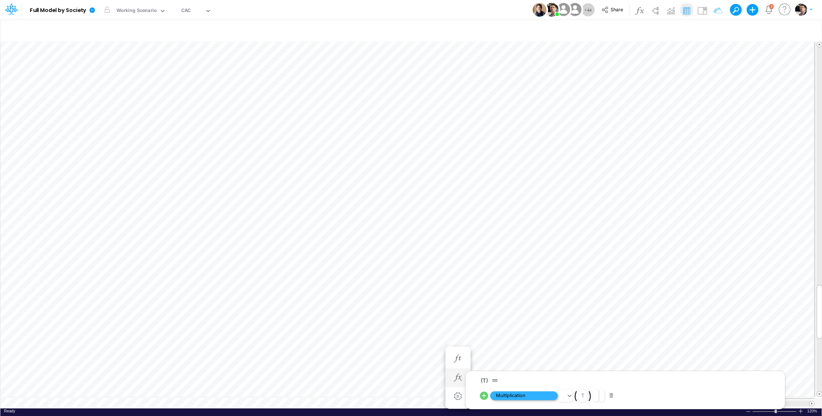
click at [515, 396] on span "Multiplication" at bounding box center [523, 396] width 67 height 9
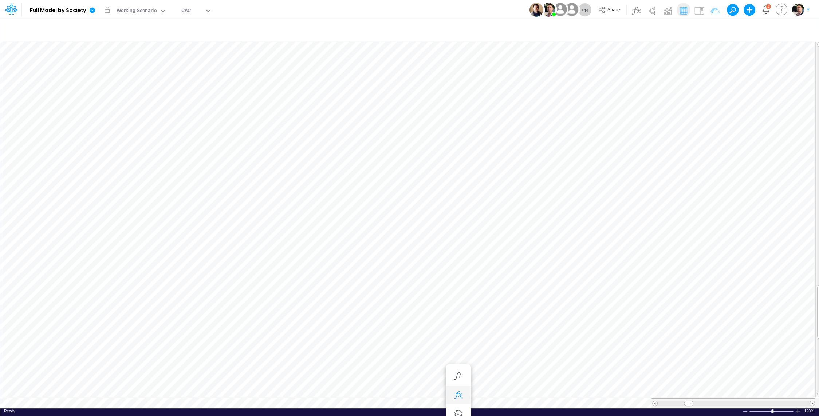
click at [460, 388] on button "button" at bounding box center [457, 395] width 13 height 15
click at [458, 271] on icon "button" at bounding box center [457, 273] width 11 height 8
click at [531, 291] on span "Division" at bounding box center [523, 291] width 67 height 9
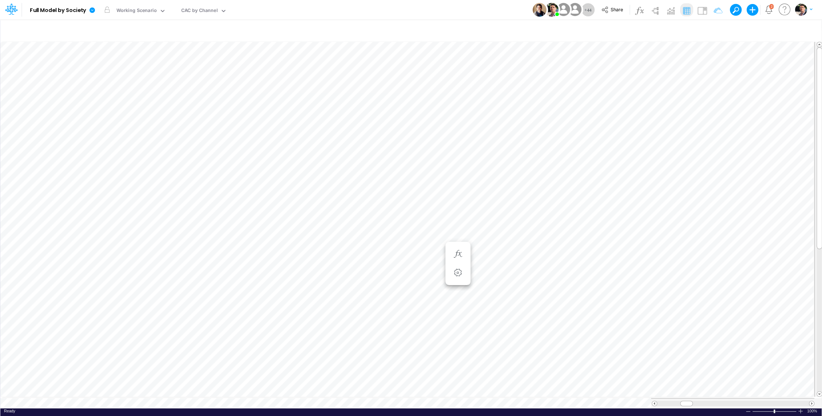
scroll to position [3, 1]
click at [446, 183] on icon "button" at bounding box center [443, 182] width 11 height 8
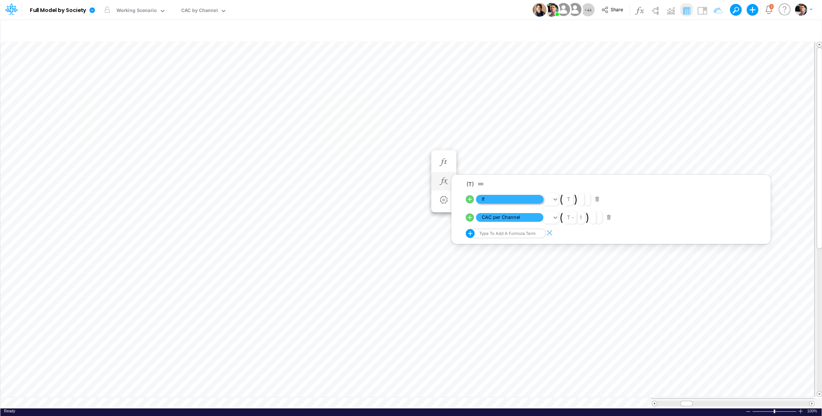
click at [490, 201] on span "If" at bounding box center [509, 199] width 67 height 9
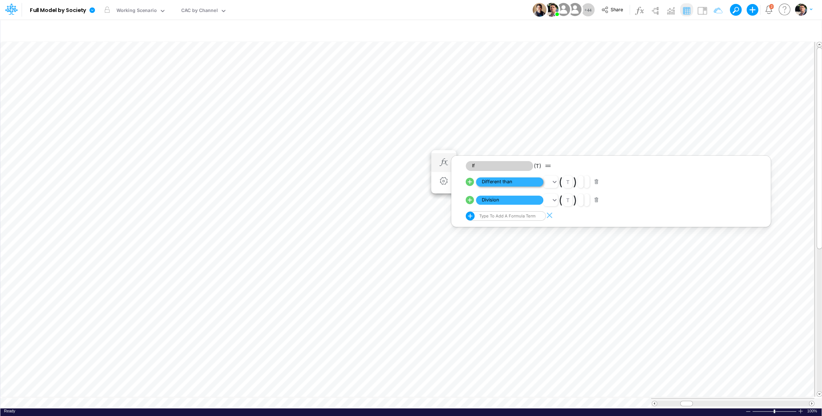
click at [514, 180] on span "Different than" at bounding box center [509, 182] width 67 height 9
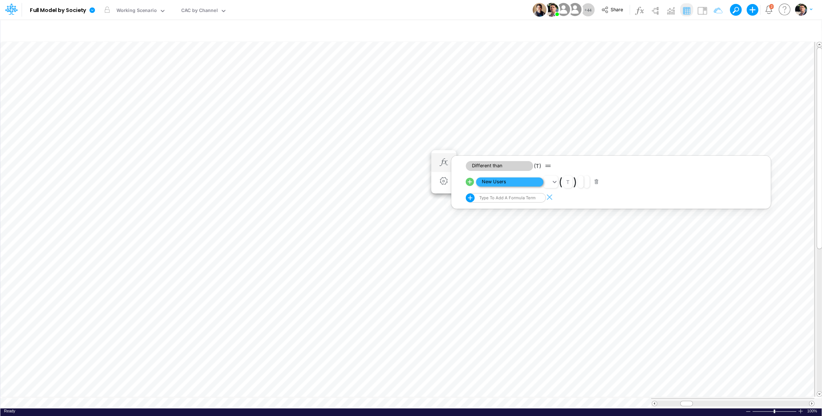
click at [510, 182] on span "New Users" at bounding box center [509, 182] width 67 height 9
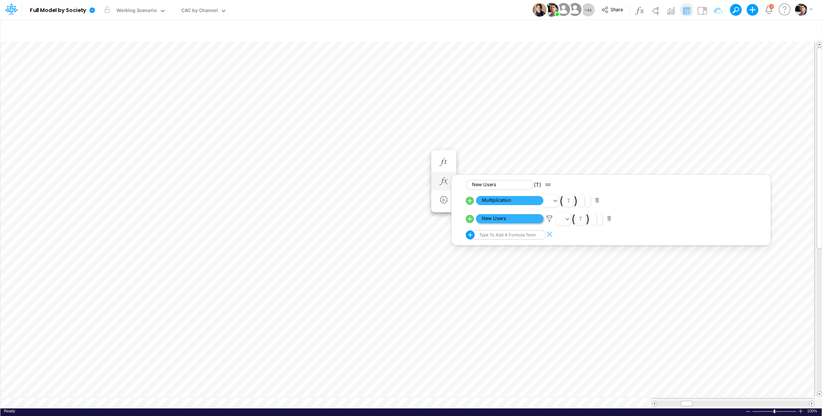
click at [504, 218] on span "New Users" at bounding box center [509, 218] width 67 height 9
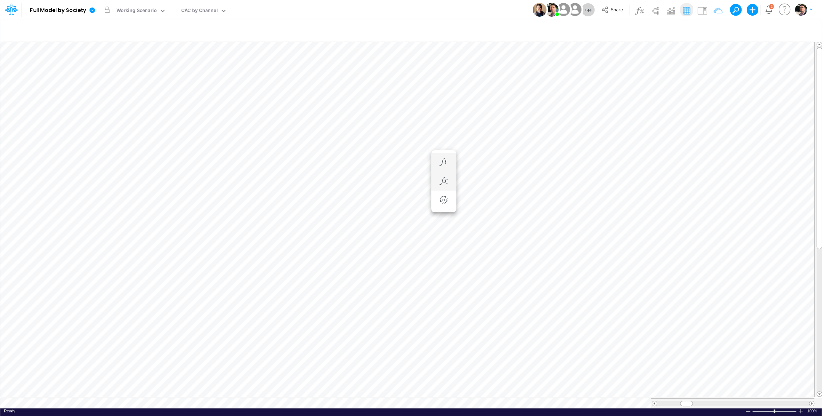
scroll to position [3, 1]
click at [444, 175] on icon "button" at bounding box center [443, 174] width 11 height 8
click at [407, 173] on li at bounding box center [400, 174] width 25 height 19
click at [400, 172] on icon "button" at bounding box center [400, 174] width 11 height 8
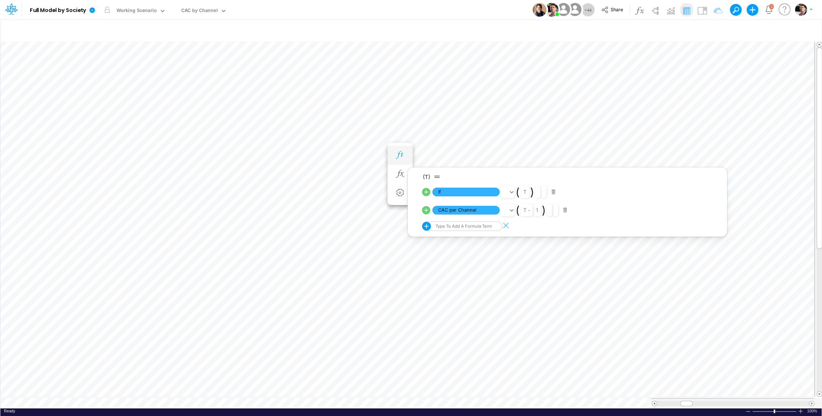
click at [400, 154] on icon "button" at bounding box center [400, 155] width 11 height 8
